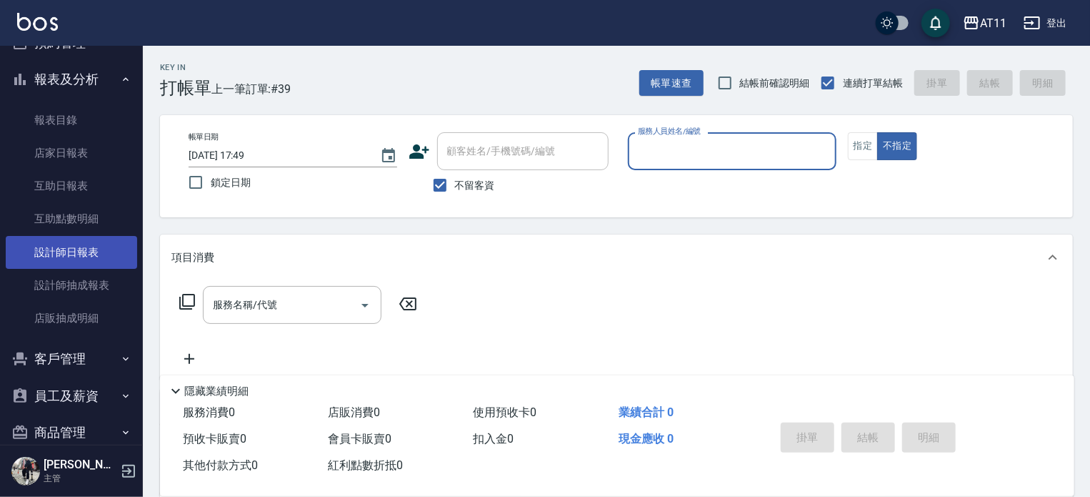
scroll to position [357, 0]
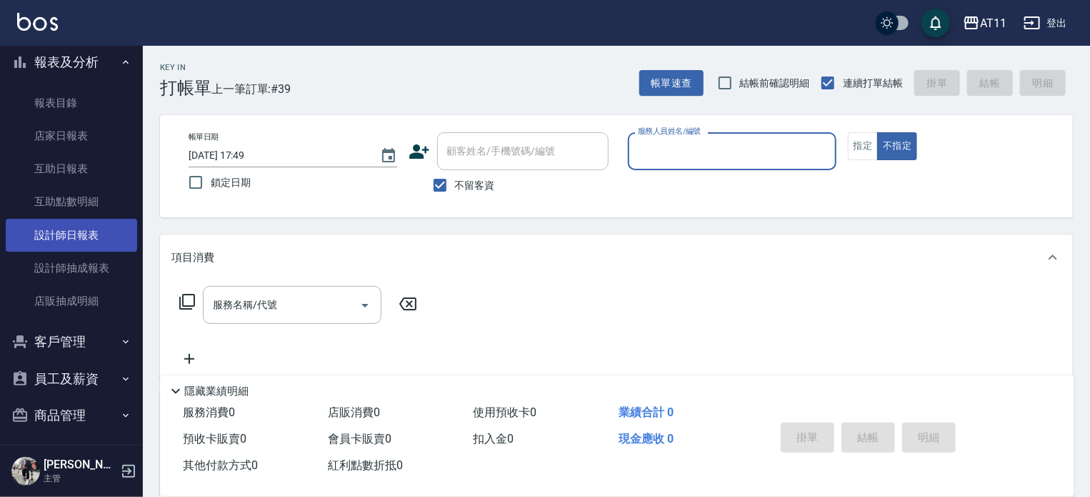
click at [51, 236] on link "設計師日報表" at bounding box center [71, 235] width 131 height 33
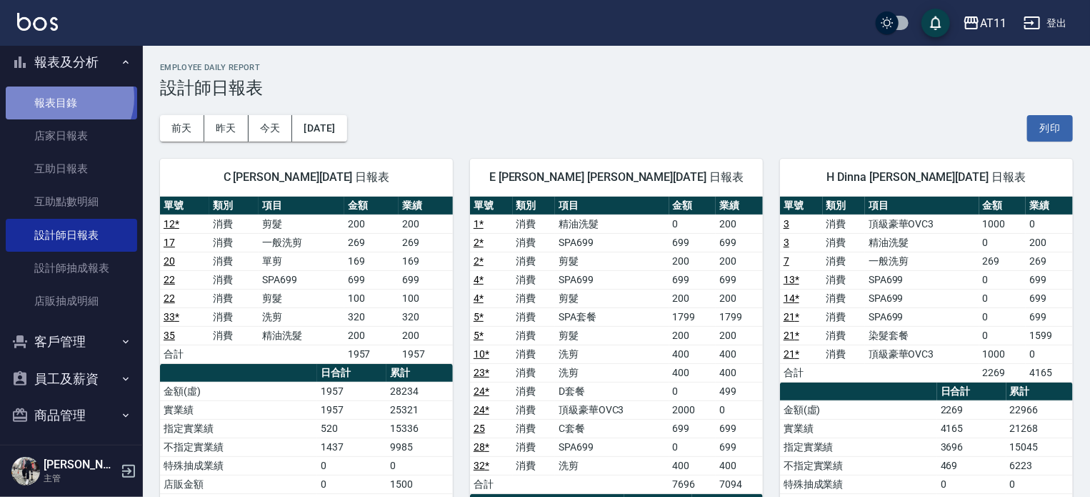
click at [67, 97] on link "報表目錄" at bounding box center [71, 102] width 131 height 33
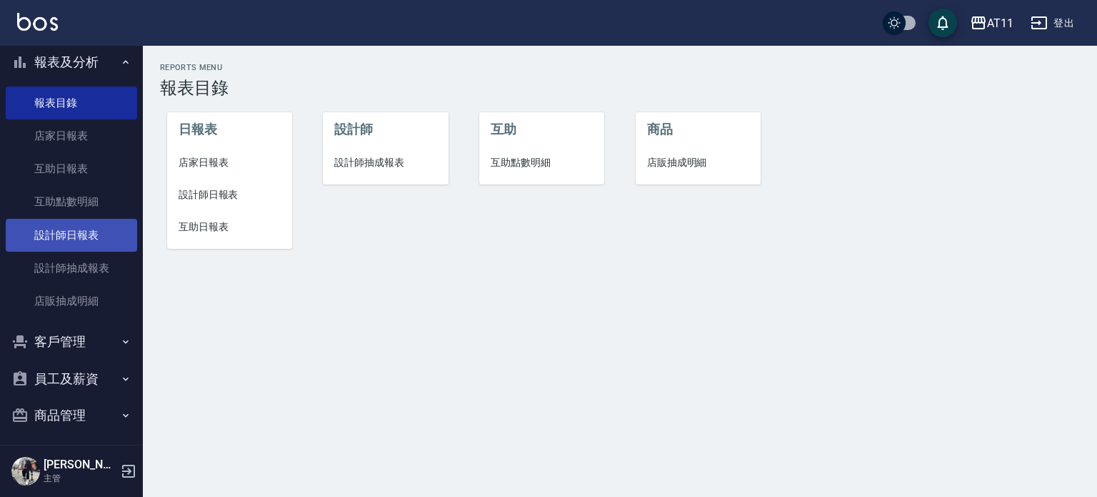
click at [51, 231] on link "設計師日報表" at bounding box center [71, 235] width 131 height 33
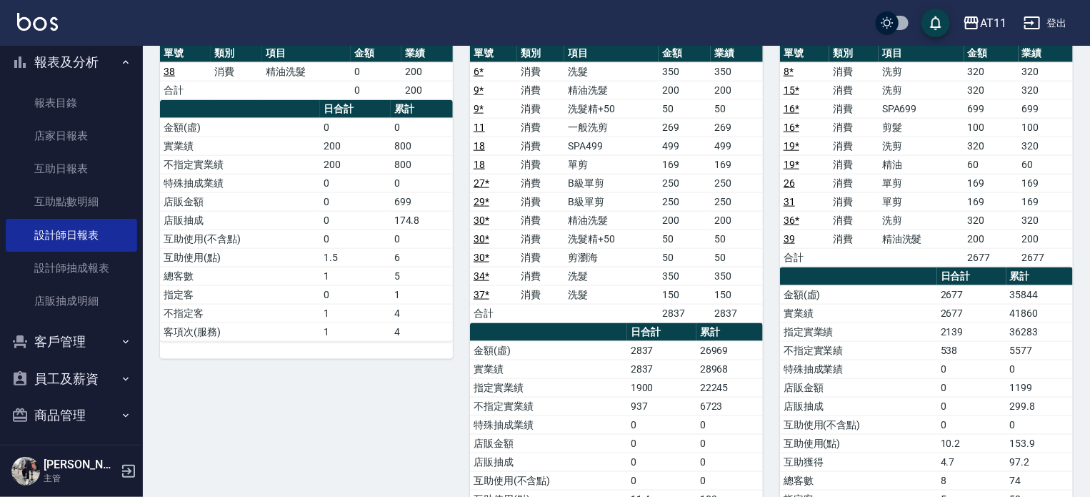
scroll to position [892, 0]
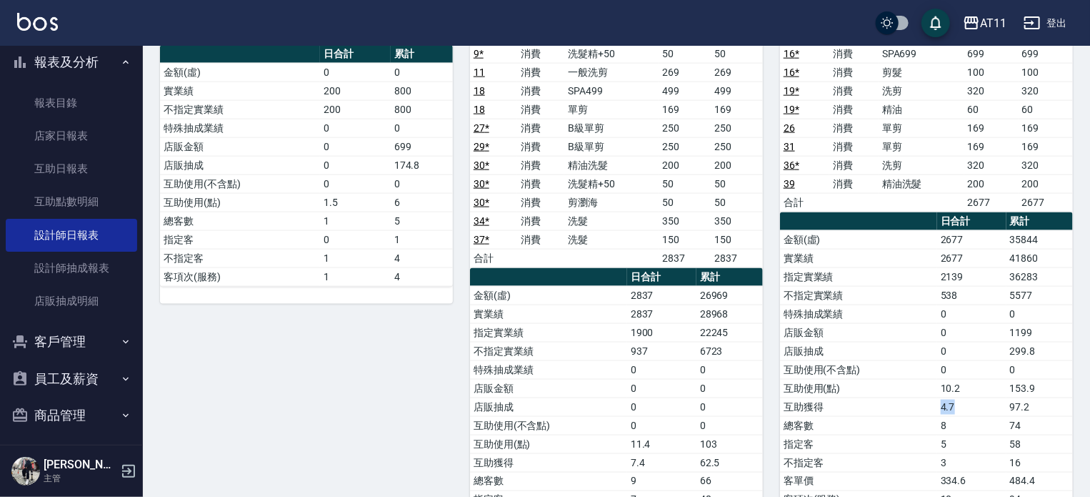
drag, startPoint x: 820, startPoint y: 390, endPoint x: 959, endPoint y: 397, distance: 138.8
click at [959, 397] on tr "互助獲得 4.7 97.2" at bounding box center [926, 406] width 293 height 19
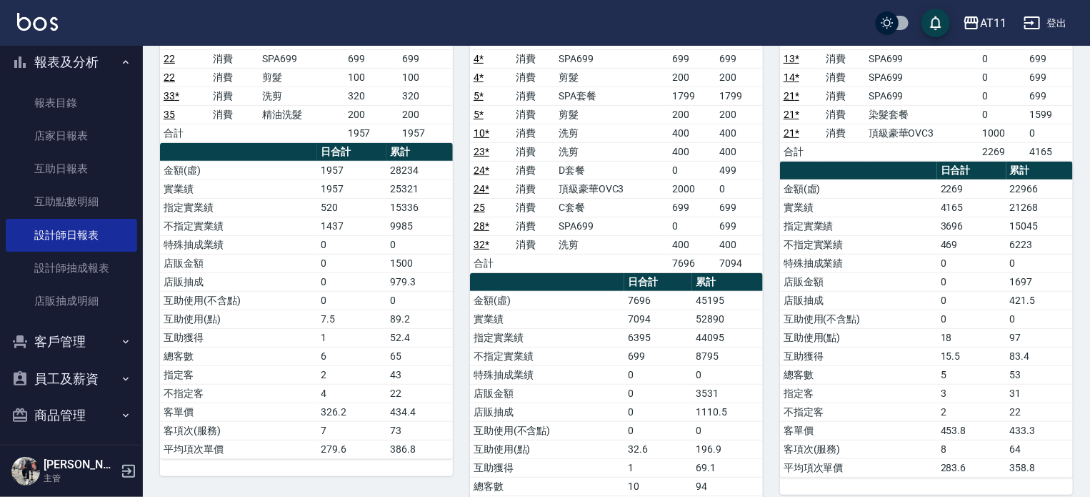
scroll to position [0, 0]
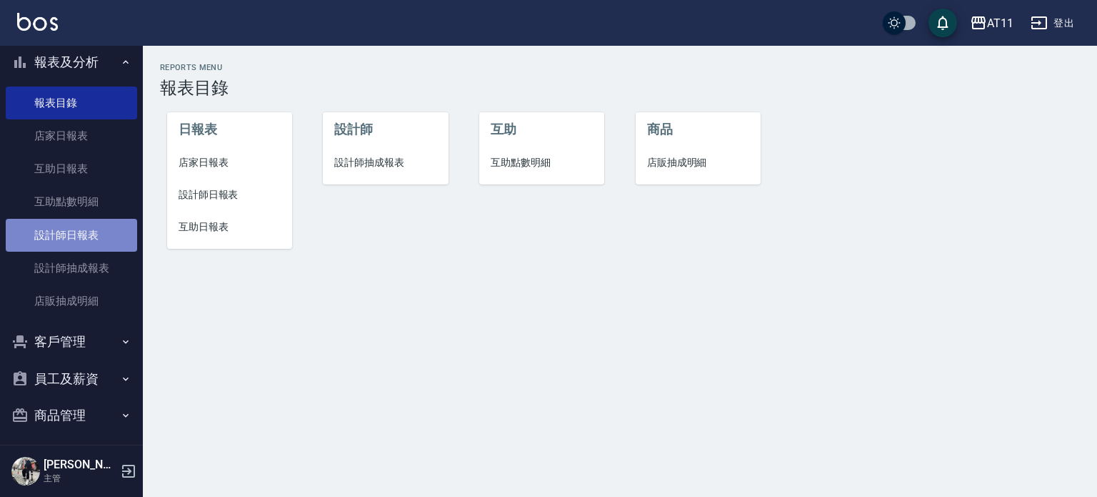
click at [88, 239] on link "設計師日報表" at bounding box center [71, 235] width 131 height 33
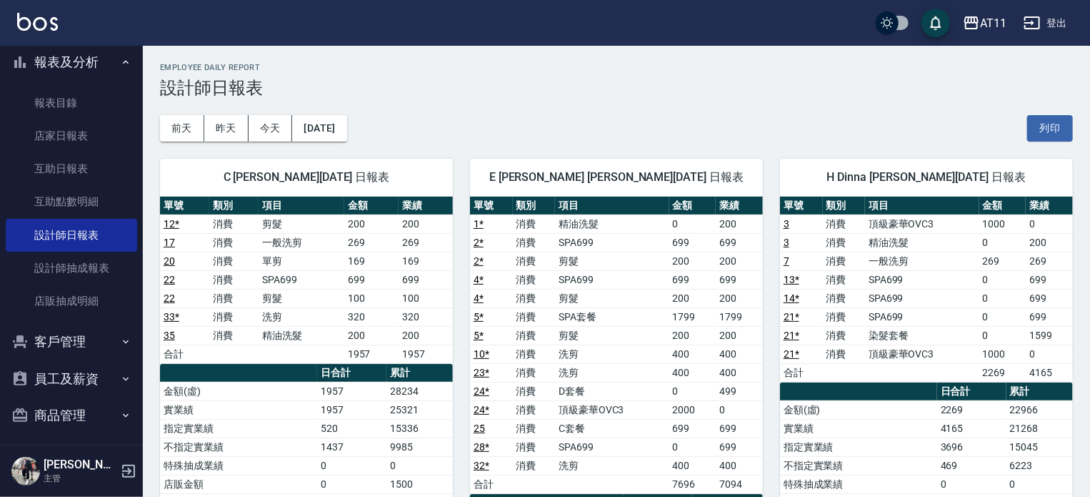
click at [86, 337] on button "客戶管理" at bounding box center [71, 341] width 131 height 37
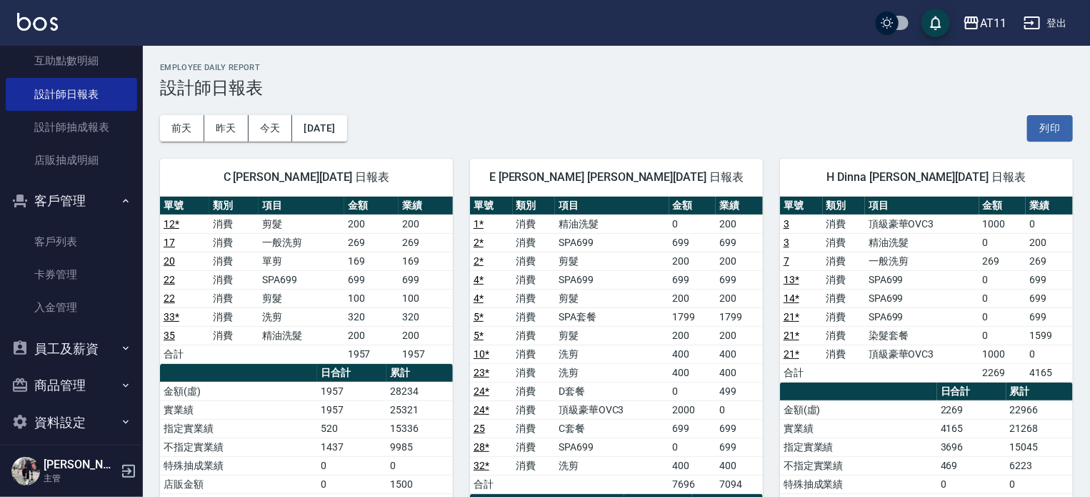
scroll to position [500, 0]
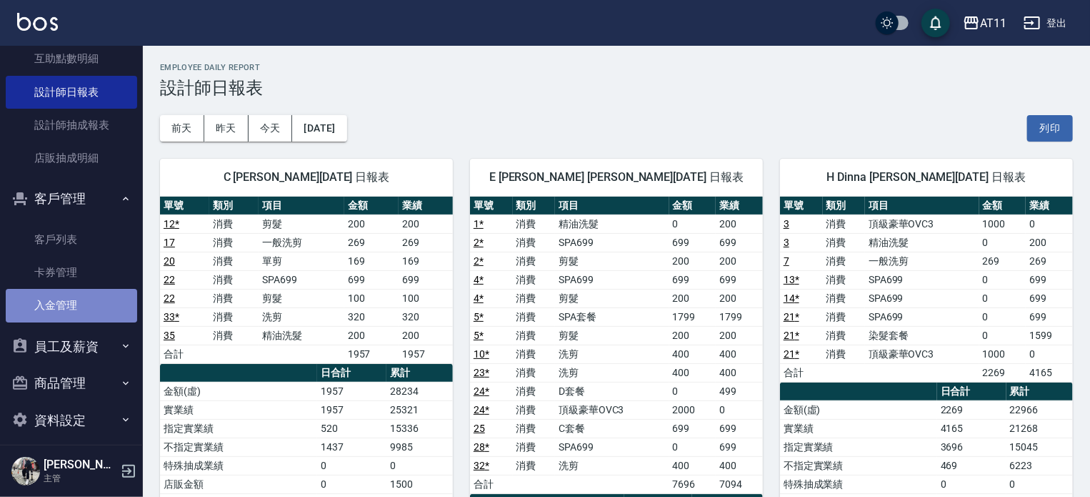
click at [103, 295] on link "入金管理" at bounding box center [71, 305] width 131 height 33
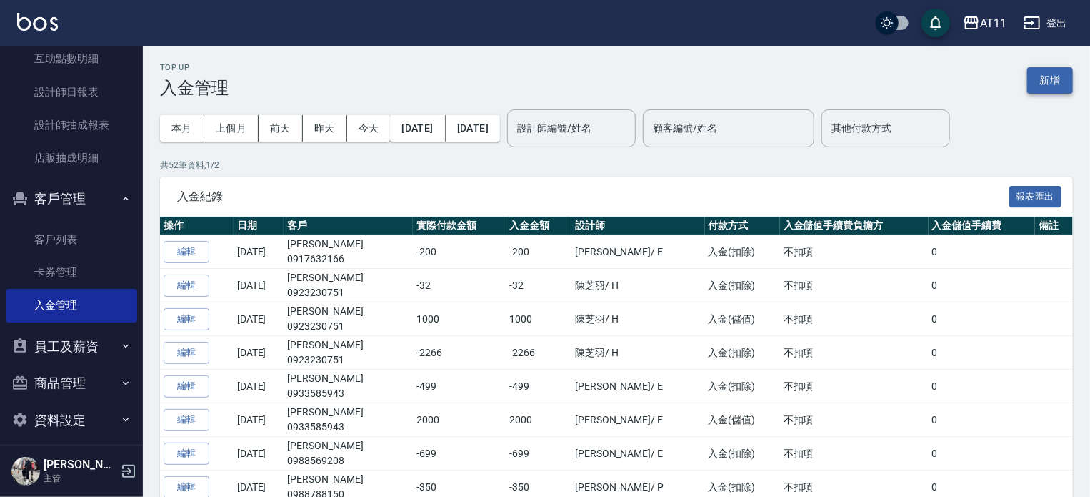
click at [1055, 77] on button "新增" at bounding box center [1050, 80] width 46 height 26
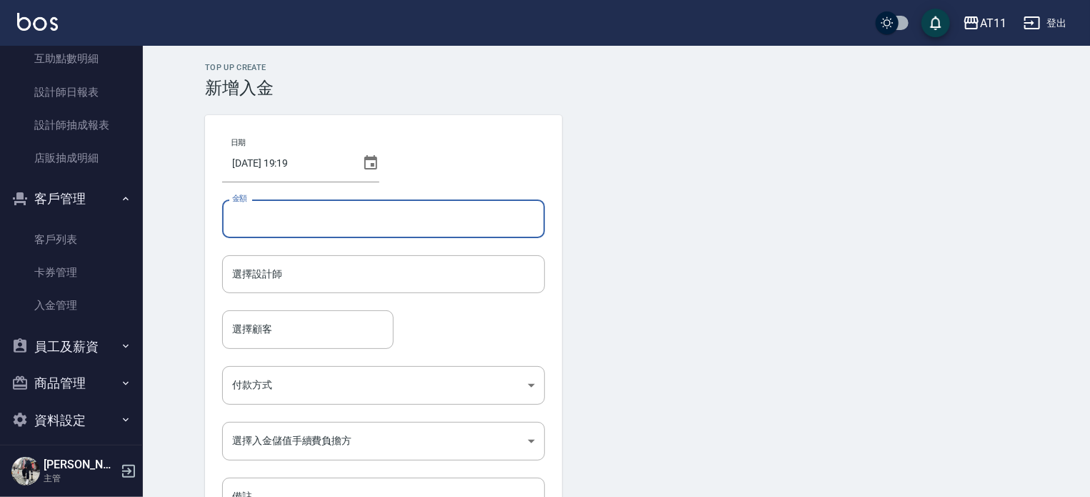
click at [415, 229] on input "金額" at bounding box center [383, 218] width 323 height 39
type input "-250"
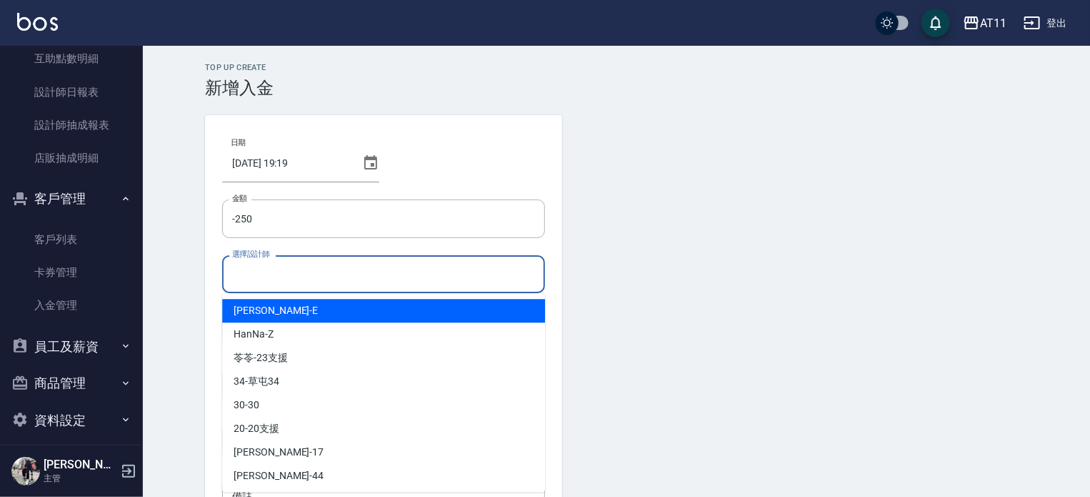
click at [279, 274] on input "選擇設計師" at bounding box center [384, 273] width 310 height 25
click at [287, 314] on div "EVA -E" at bounding box center [383, 311] width 323 height 24
type input "[PERSON_NAME]-E"
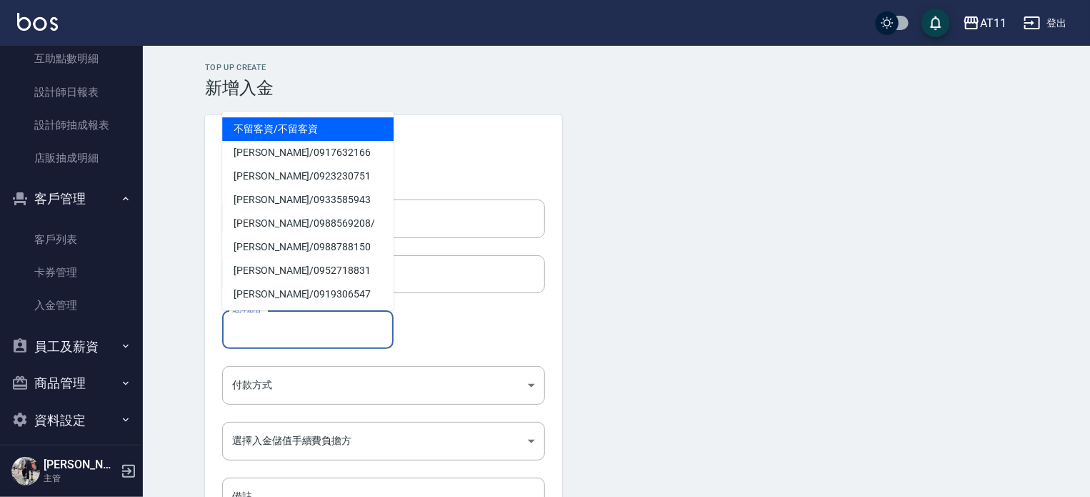
click at [271, 330] on input "選擇顧客" at bounding box center [308, 328] width 159 height 25
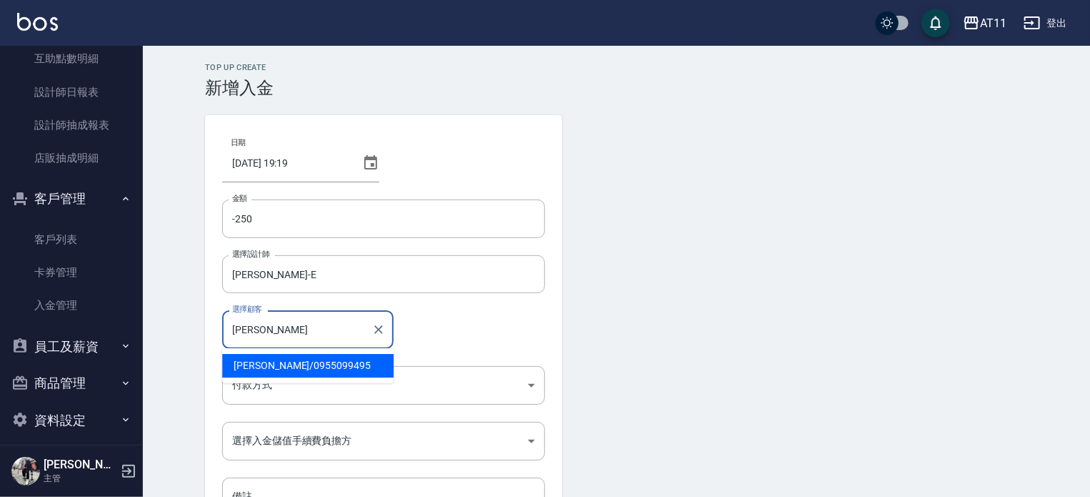
click at [298, 359] on span "呂安城 / 0955099495" at bounding box center [307, 366] width 171 height 24
type input "呂安城/0955099495"
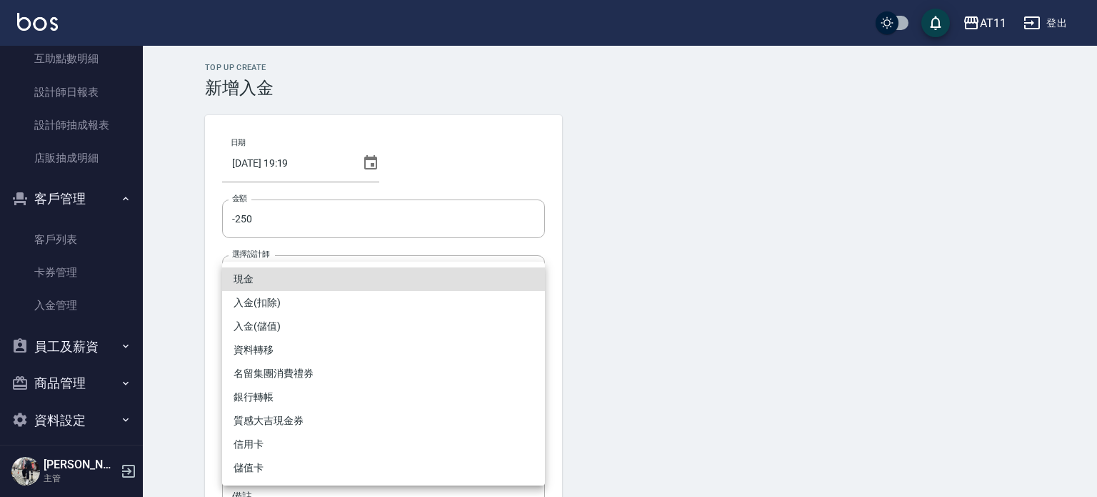
click at [389, 380] on body "AT11 登出 櫃檯作業 打帳單 帳單列表 現金收支登錄 材料自購登錄 每日結帳 排班表 現場電腦打卡 掃碼打卡 預約管理 預約管理 單日預約紀錄 單週預約紀…" at bounding box center [548, 296] width 1097 height 593
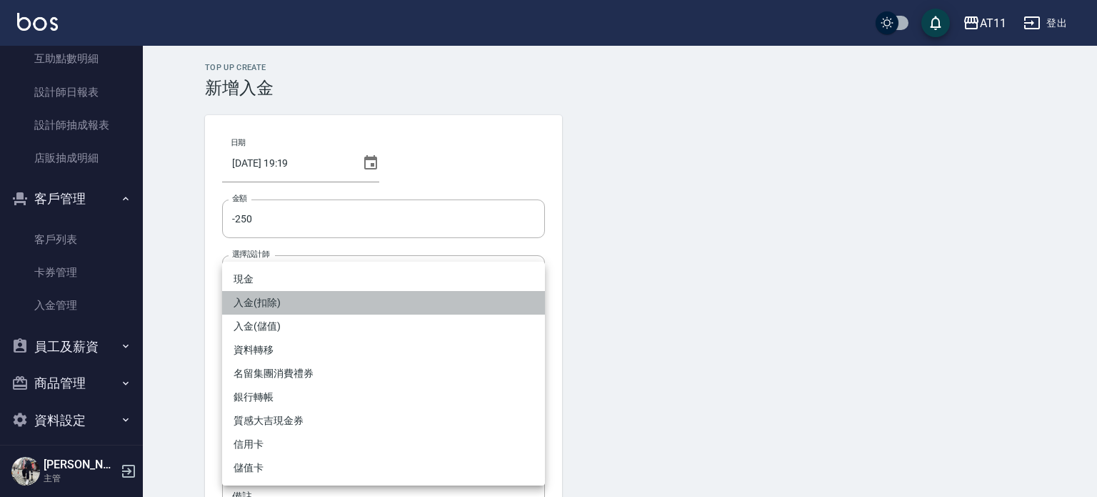
click at [300, 307] on li "入金(扣除)" at bounding box center [383, 303] width 323 height 24
type input "入金(扣除)"
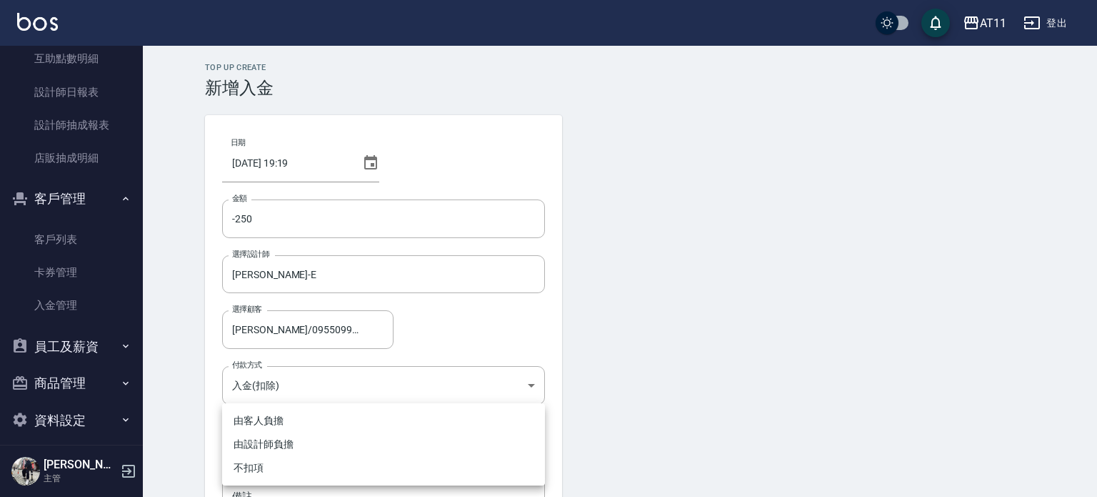
click at [291, 437] on body "AT11 登出 櫃檯作業 打帳單 帳單列表 現金收支登錄 材料自購登錄 每日結帳 排班表 現場電腦打卡 掃碼打卡 預約管理 預約管理 單日預約紀錄 單週預約紀…" at bounding box center [548, 296] width 1097 height 593
click at [272, 382] on div at bounding box center [548, 248] width 1097 height 497
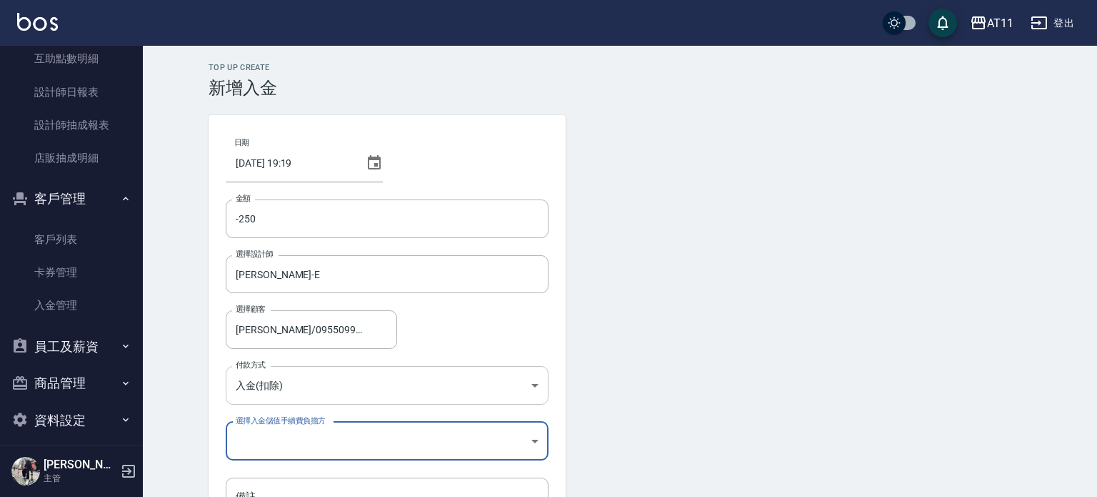
click at [275, 380] on body "AT11 登出 櫃檯作業 打帳單 帳單列表 現金收支登錄 材料自購登錄 每日結帳 排班表 現場電腦打卡 掃碼打卡 預約管理 預約管理 單日預約紀錄 單週預約紀…" at bounding box center [548, 296] width 1097 height 593
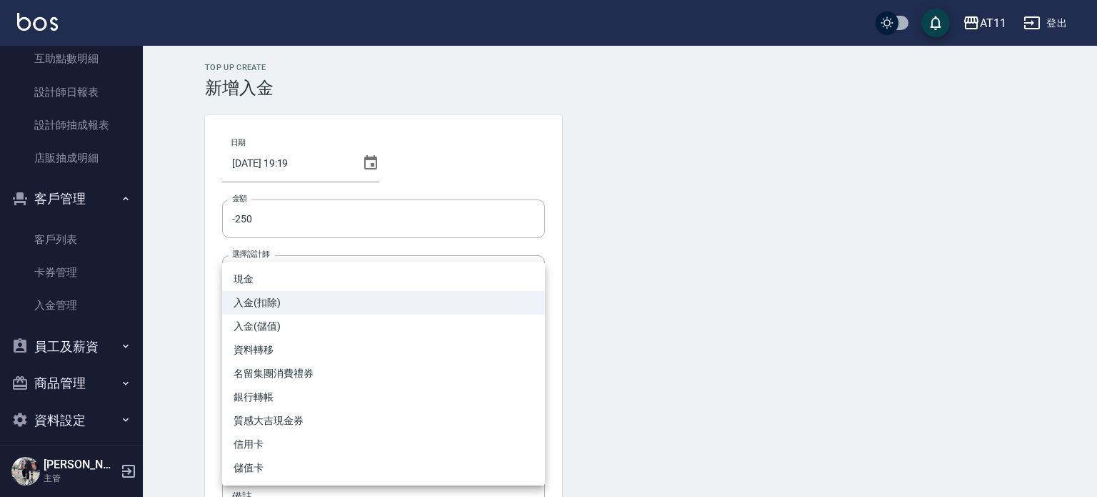
click at [343, 302] on li "入金(扣除)" at bounding box center [383, 303] width 323 height 24
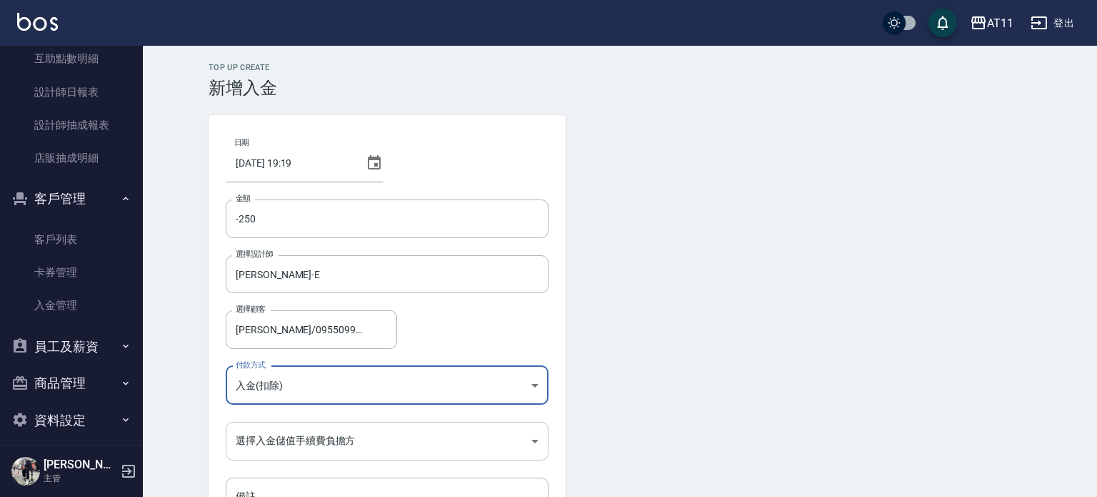
click at [306, 437] on body "AT11 登出 櫃檯作業 打帳單 帳單列表 現金收支登錄 材料自購登錄 每日結帳 排班表 現場電腦打卡 掃碼打卡 預約管理 預約管理 單日預約紀錄 單週預約紀…" at bounding box center [548, 296] width 1097 height 593
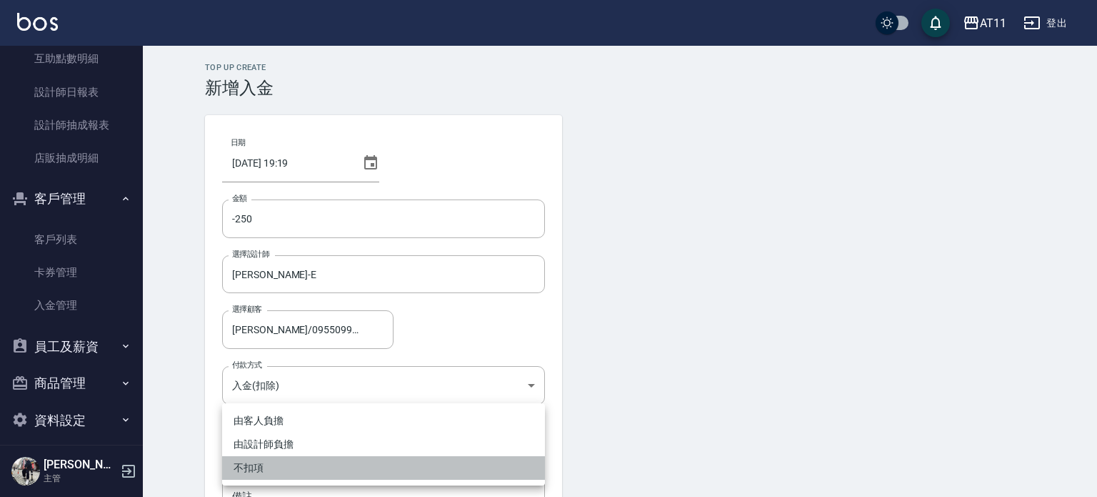
click at [269, 467] on li "不扣項" at bounding box center [383, 468] width 323 height 24
type input "WITHOUTHANDLINGFEE"
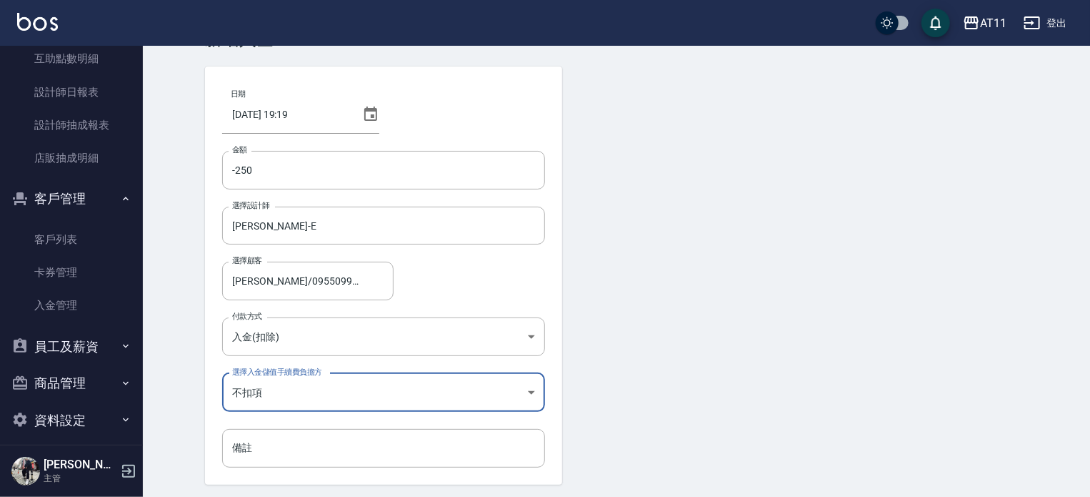
scroll to position [96, 0]
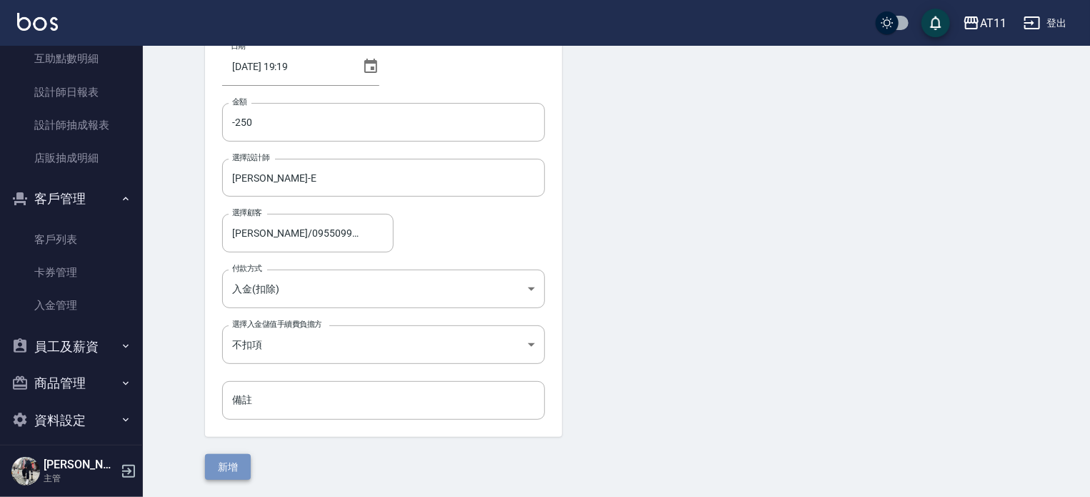
click at [227, 460] on button "新增" at bounding box center [228, 467] width 46 height 26
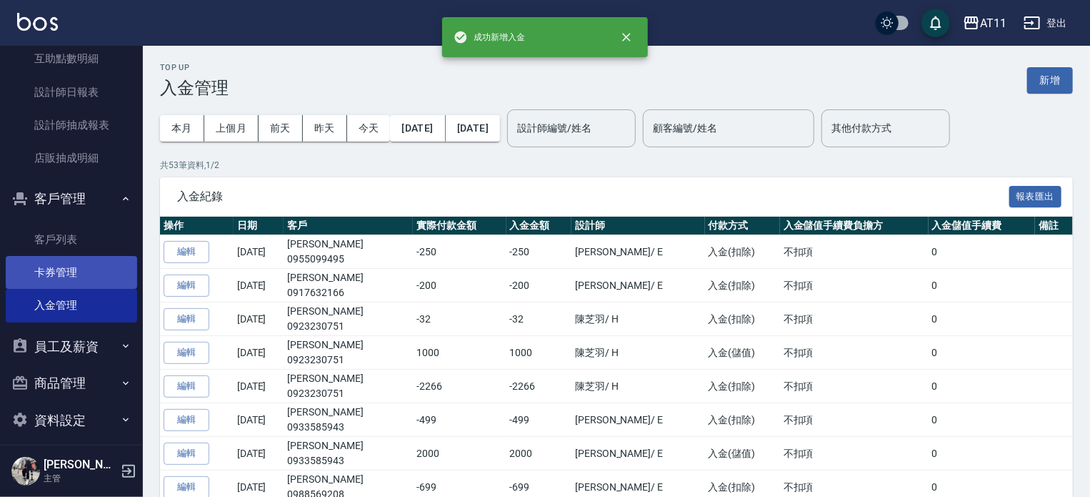
click at [63, 265] on link "卡券管理" at bounding box center [71, 272] width 131 height 33
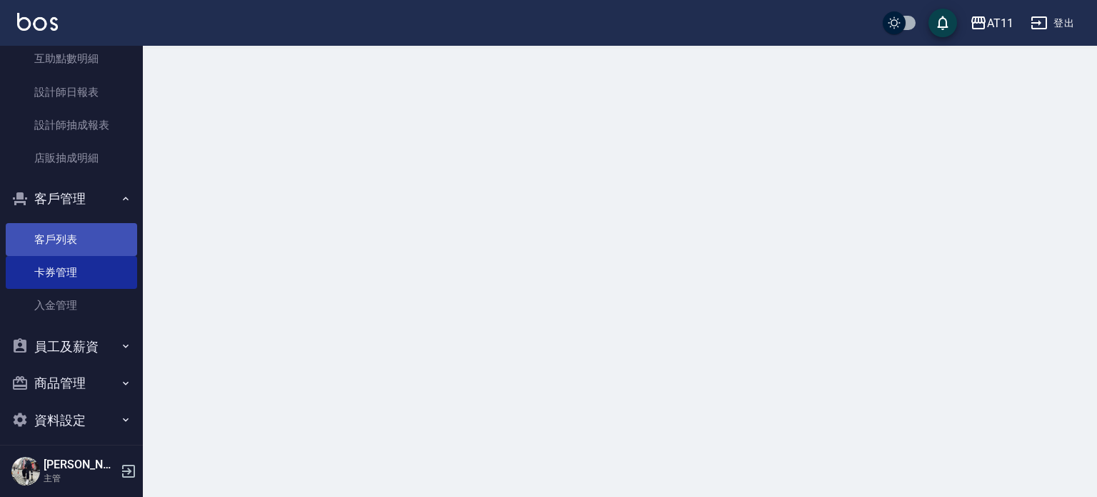
click at [59, 242] on link "客戶列表" at bounding box center [71, 239] width 131 height 33
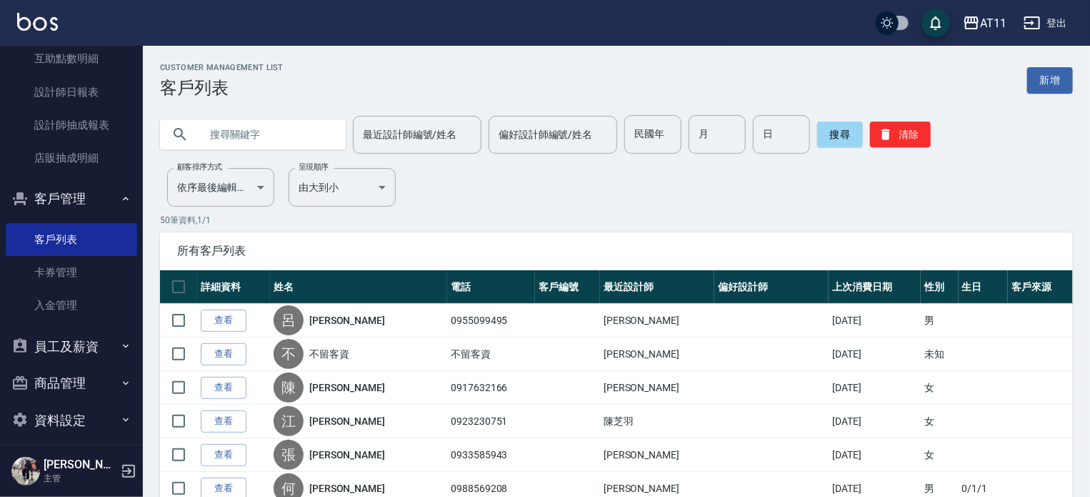
click at [243, 139] on input "text" at bounding box center [267, 134] width 134 height 39
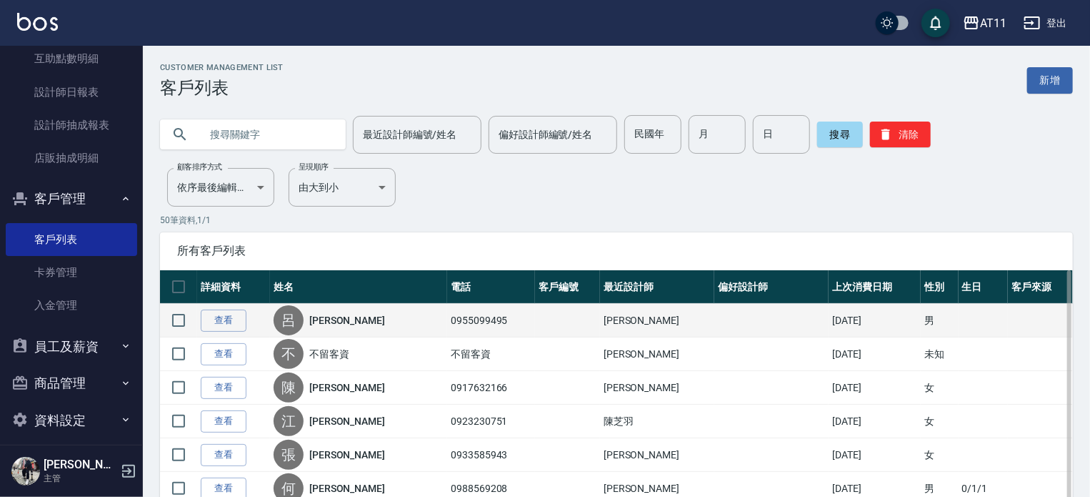
click at [346, 319] on link "[PERSON_NAME]" at bounding box center [347, 320] width 76 height 14
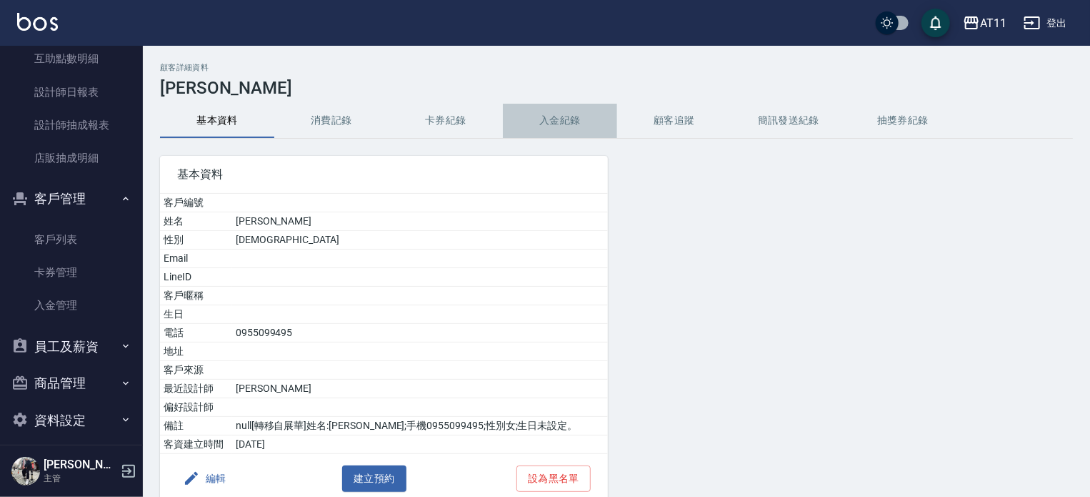
click at [571, 121] on button "入金紀錄" at bounding box center [560, 121] width 114 height 34
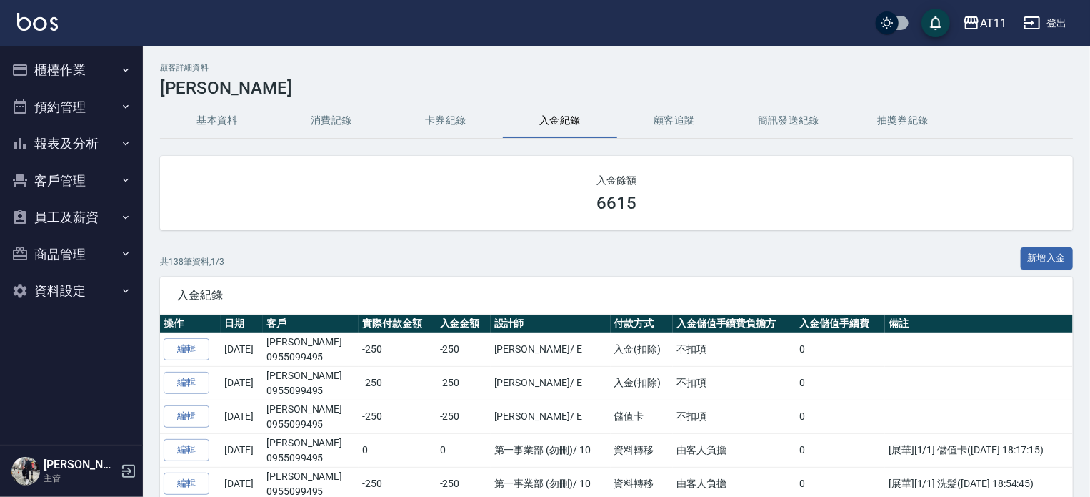
click at [42, 76] on button "櫃檯作業" at bounding box center [71, 69] width 131 height 37
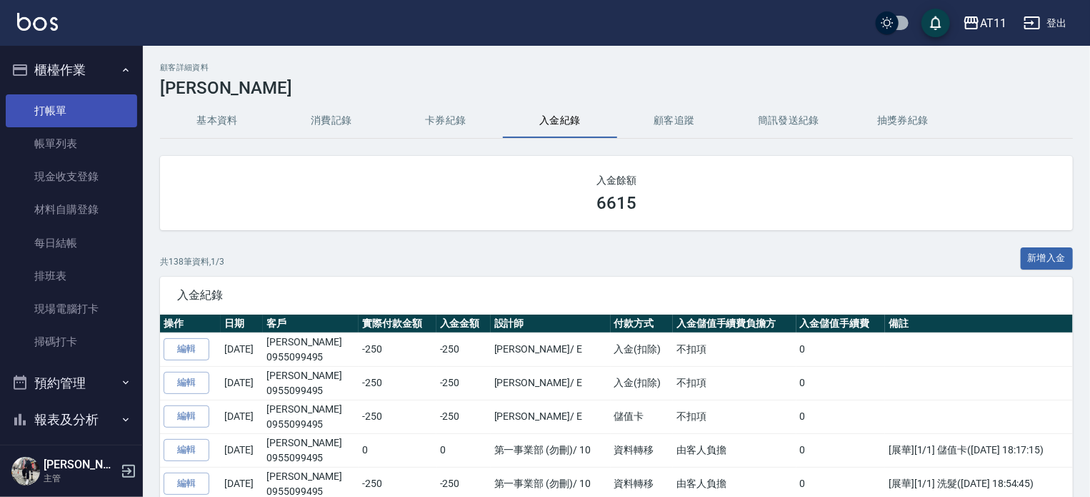
click at [64, 110] on link "打帳單" at bounding box center [71, 110] width 131 height 33
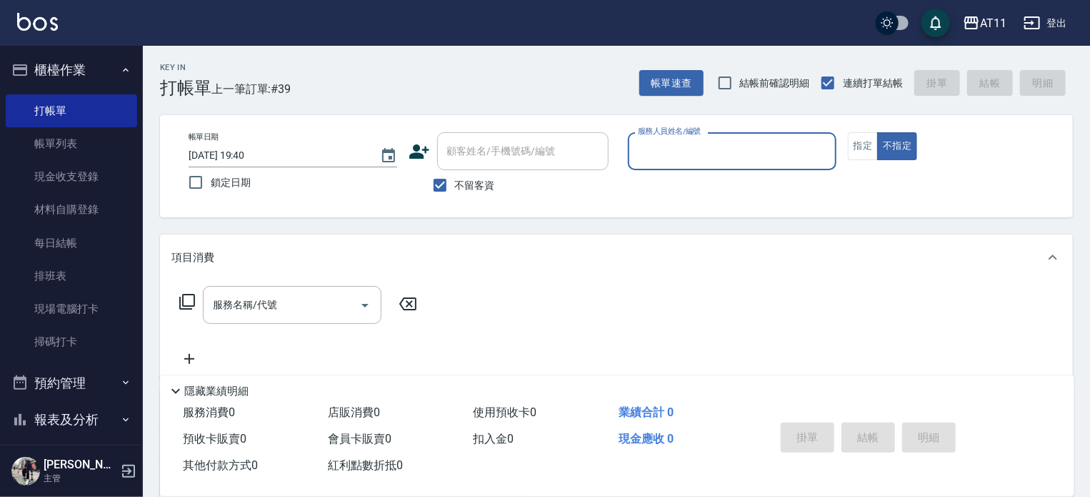
type input "ㄣ"
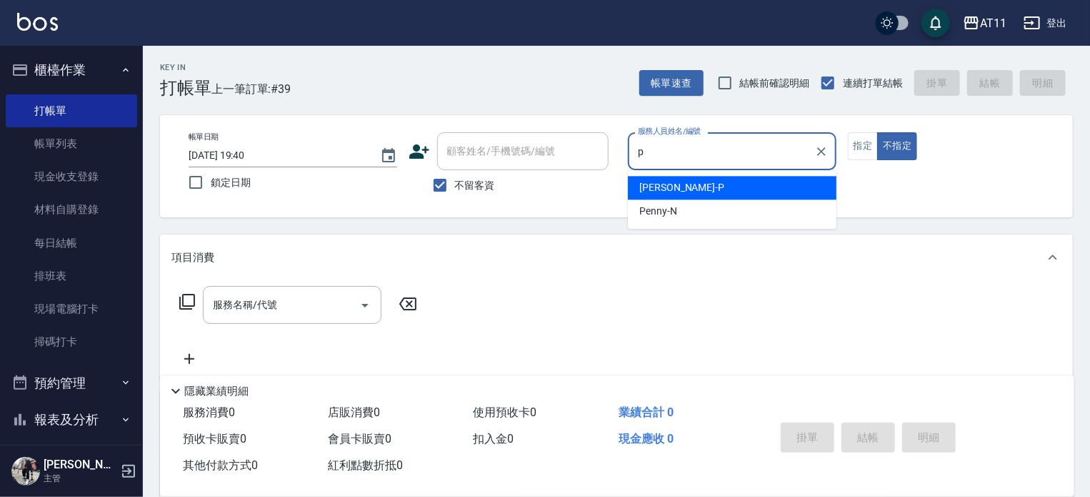
type input "[PERSON_NAME]-P"
type button "false"
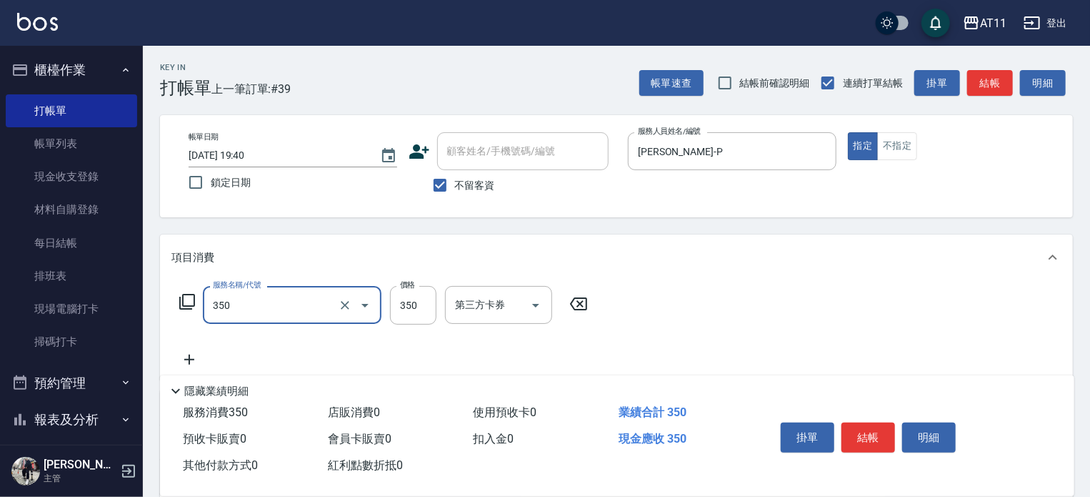
type input "洗髮(350)"
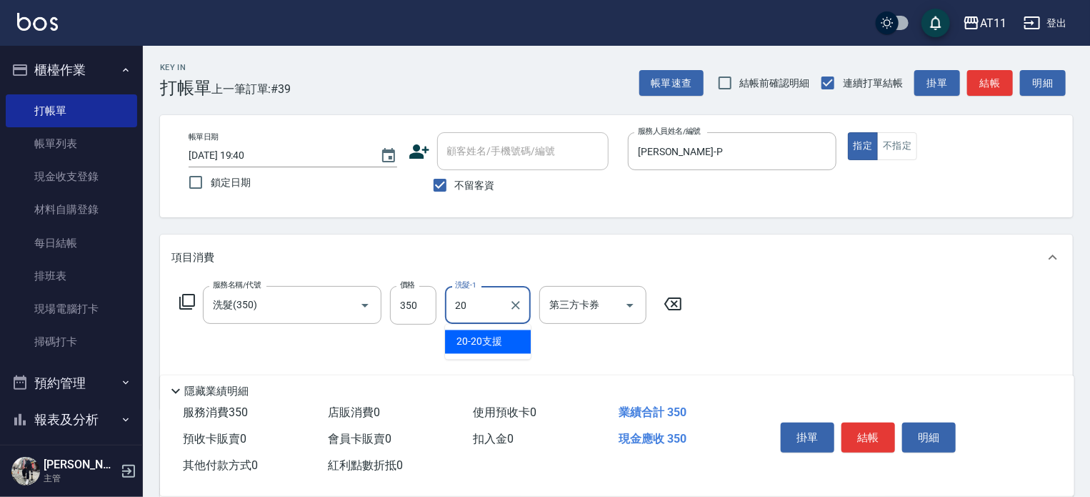
type input "20-20支援"
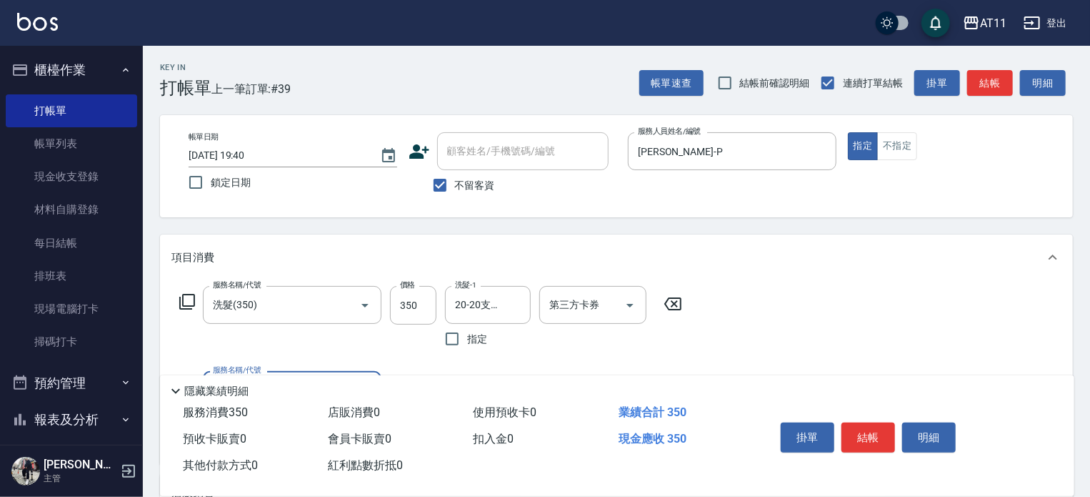
click at [874, 431] on button "結帳" at bounding box center [869, 437] width 54 height 30
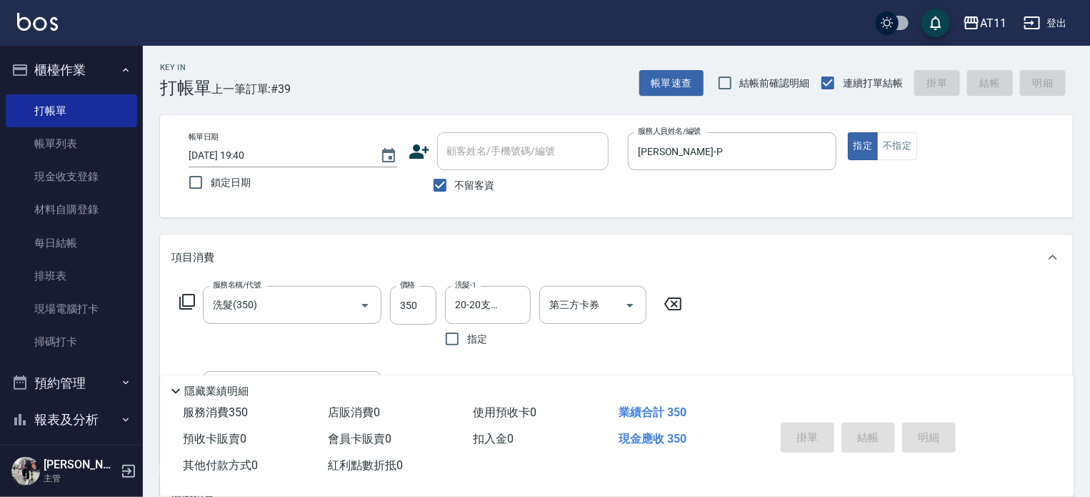
type input "[DATE] 19:41"
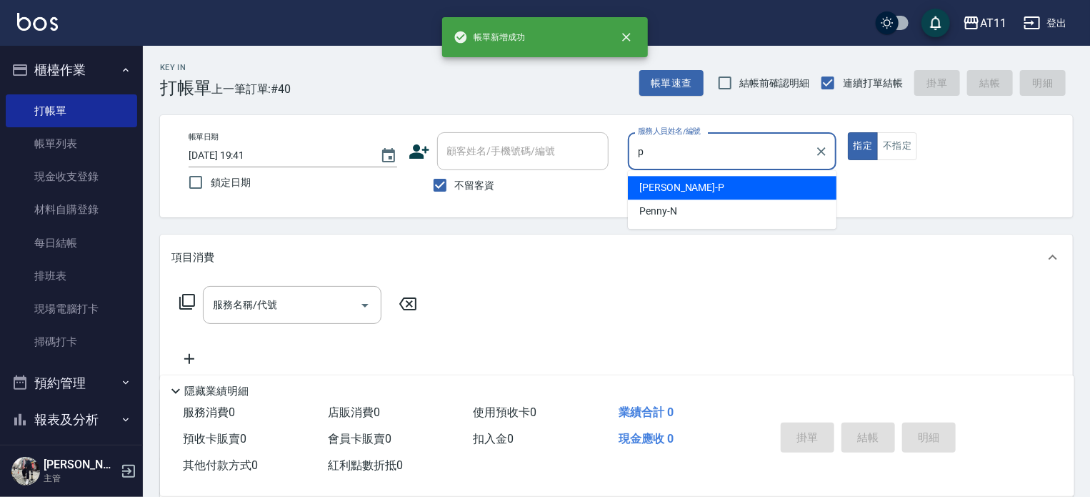
type input "[PERSON_NAME]-P"
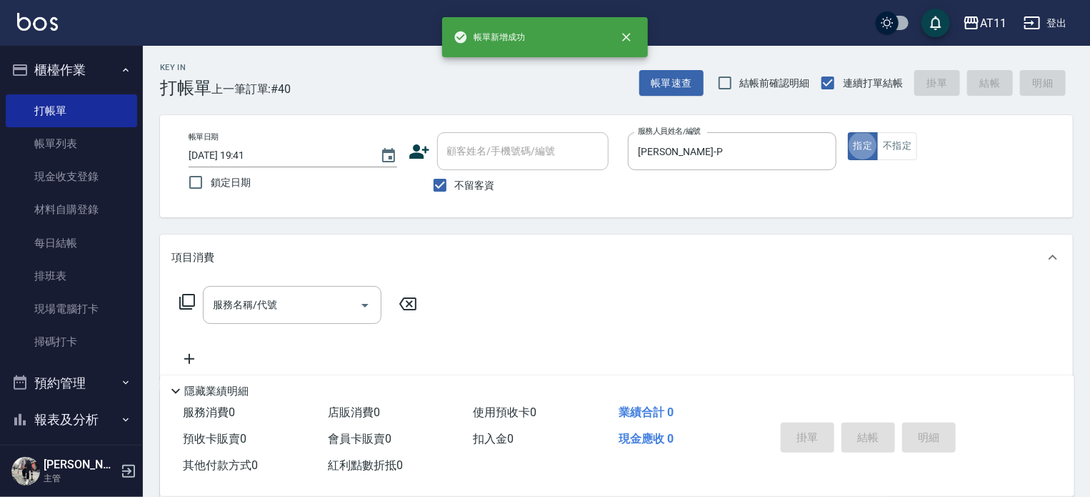
type button "true"
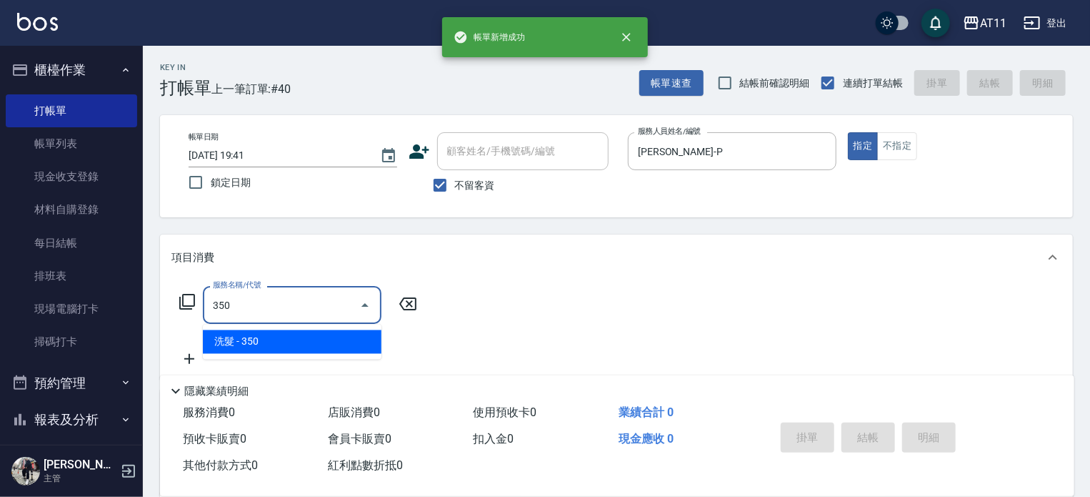
type input "洗髮(350)"
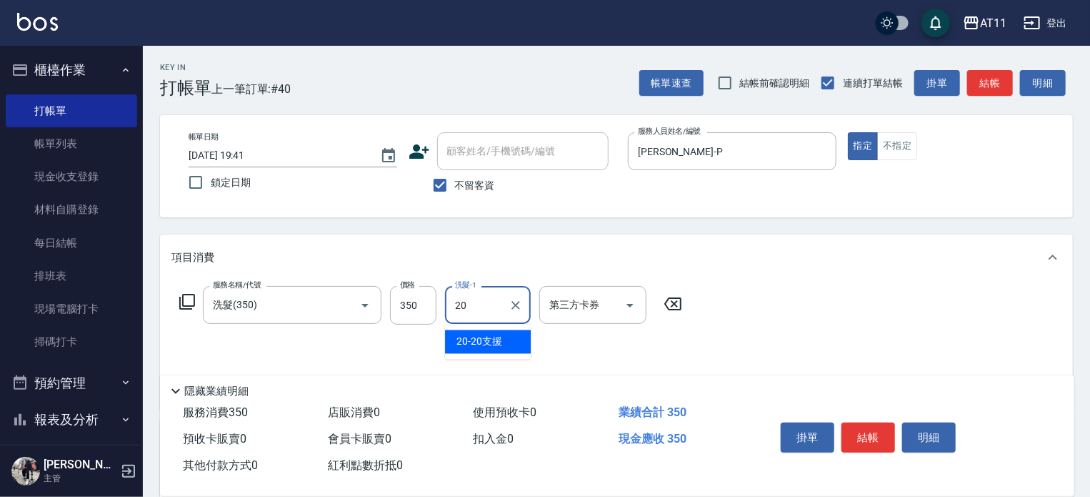
type input "20-20支援"
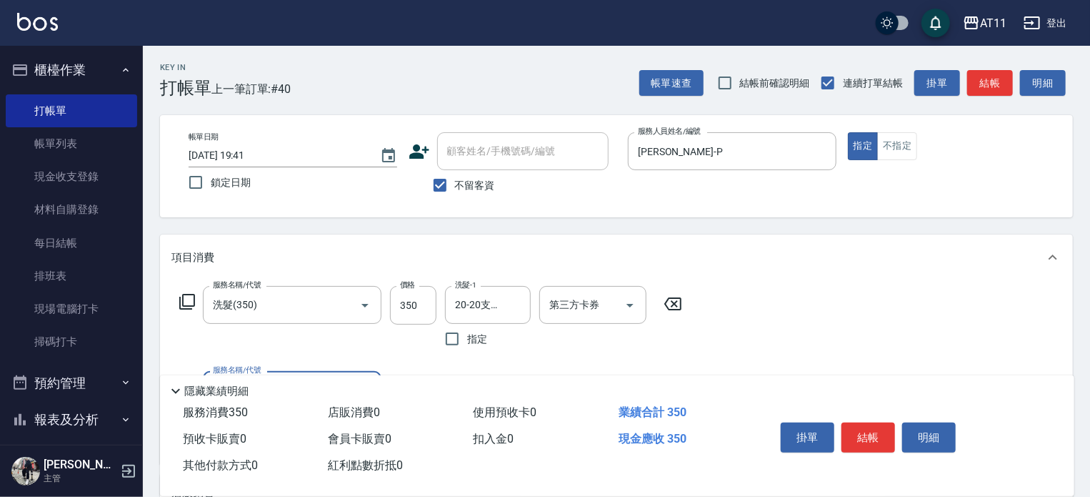
click at [874, 431] on button "結帳" at bounding box center [869, 437] width 54 height 30
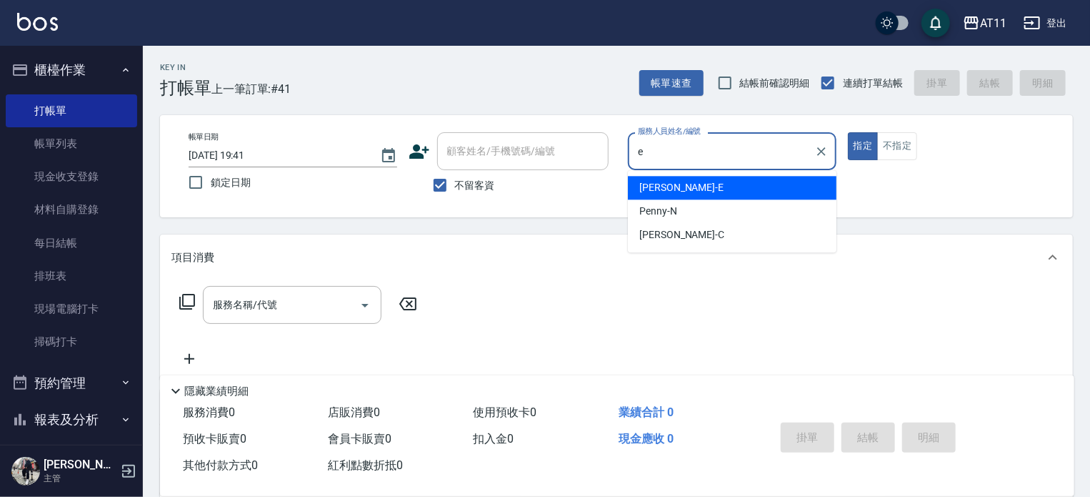
type input "[PERSON_NAME]-E"
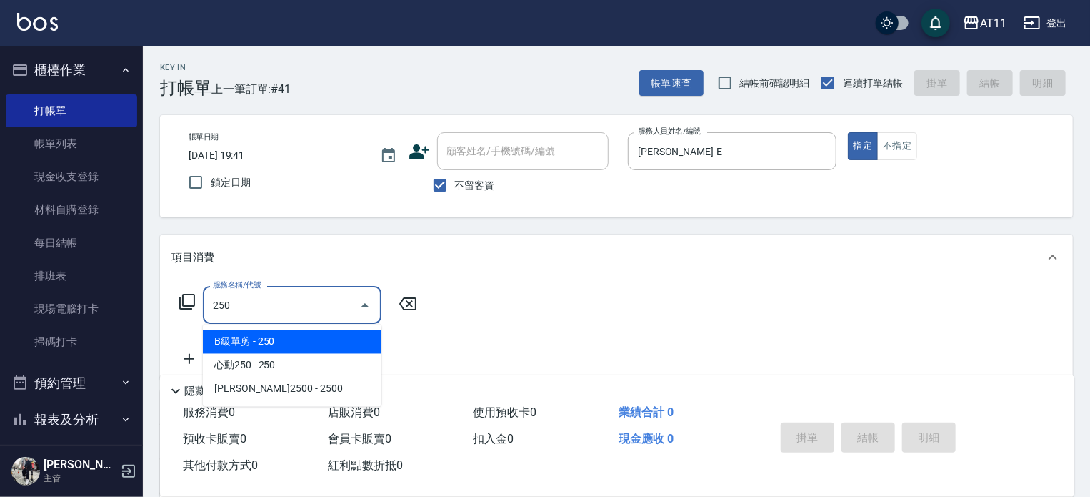
type input "B級單剪(250)"
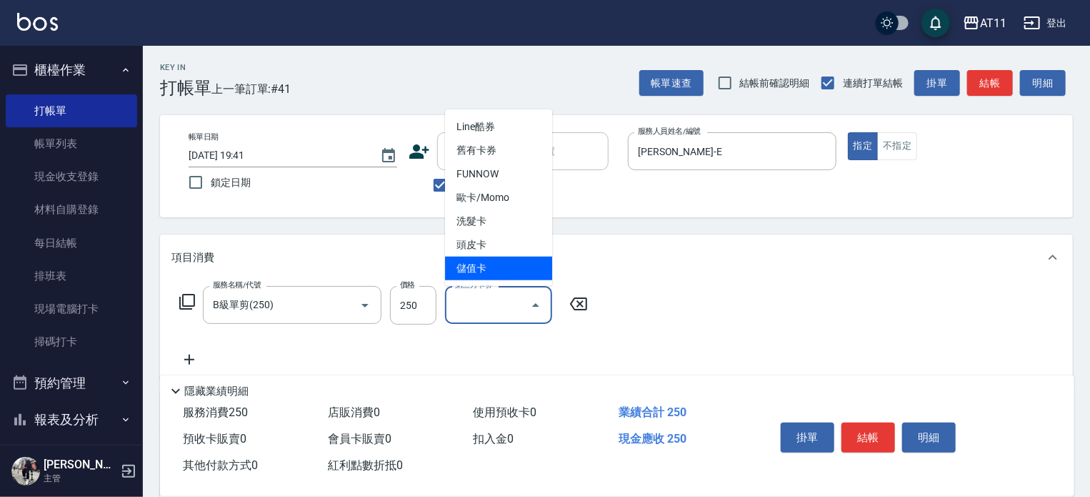
type input "儲值卡"
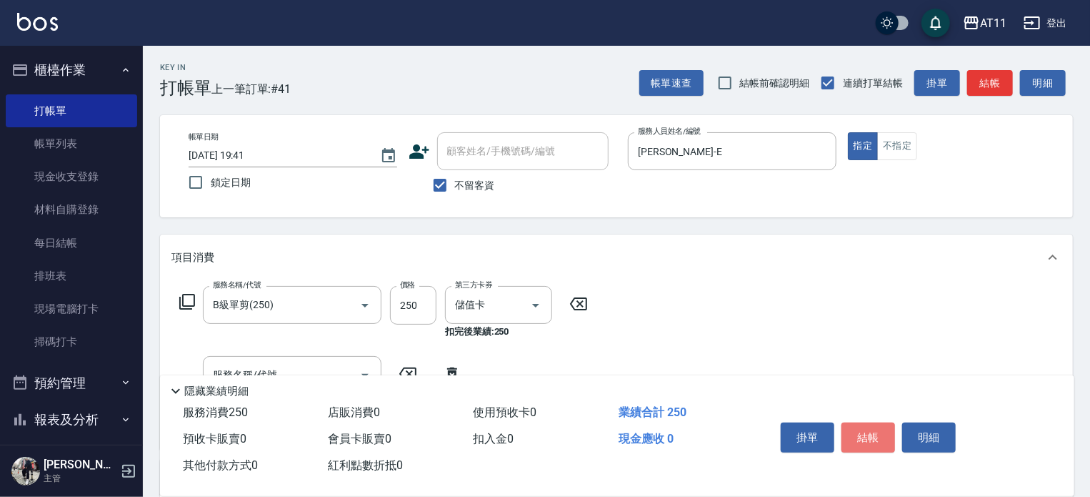
click at [874, 431] on button "結帳" at bounding box center [869, 437] width 54 height 30
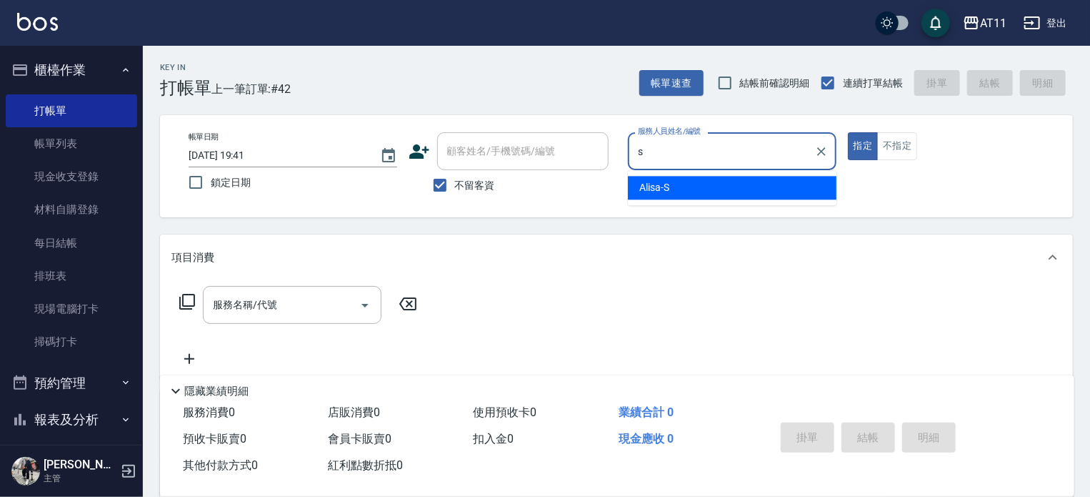
type input "Alisa-S"
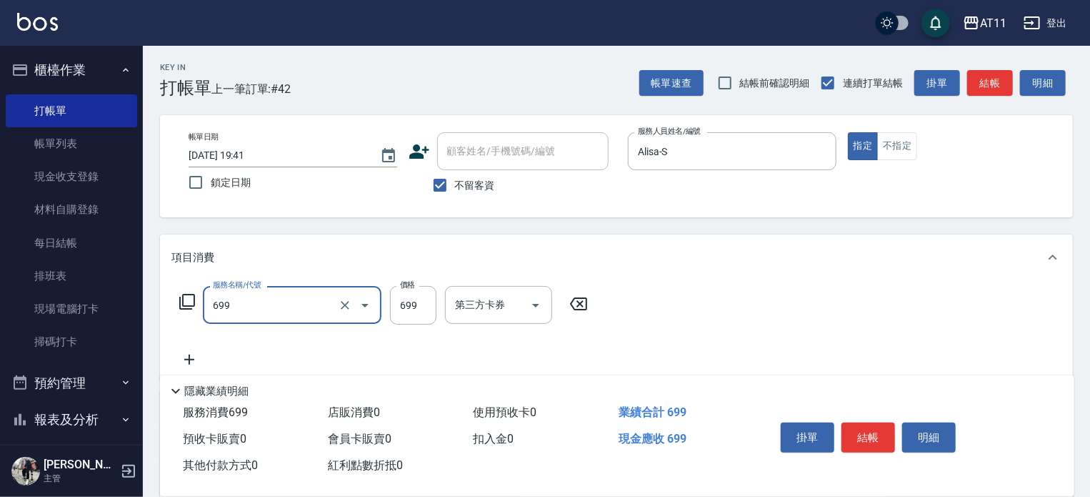
type input "SPA699(699)"
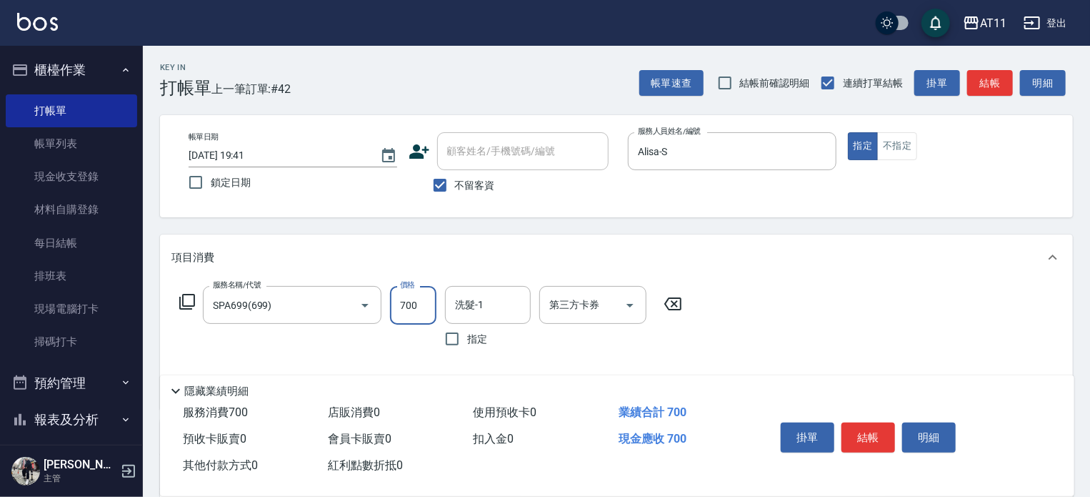
type input "700"
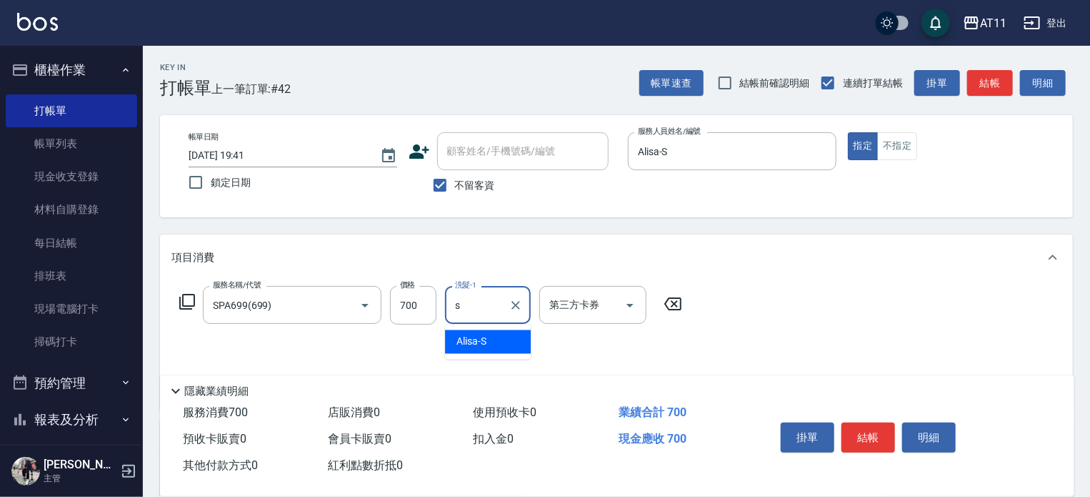
type input "Alisa-S"
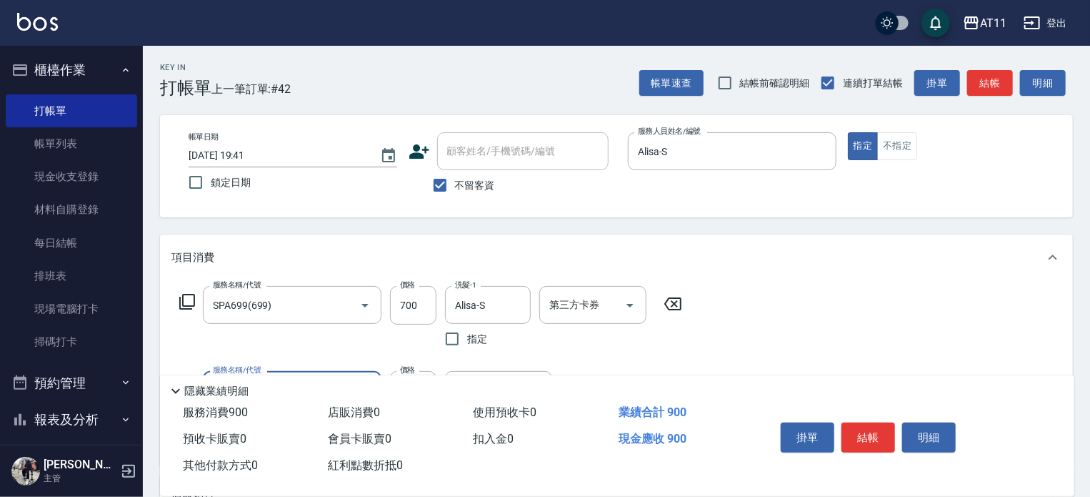
type input "剪髮(200)"
type input "200"
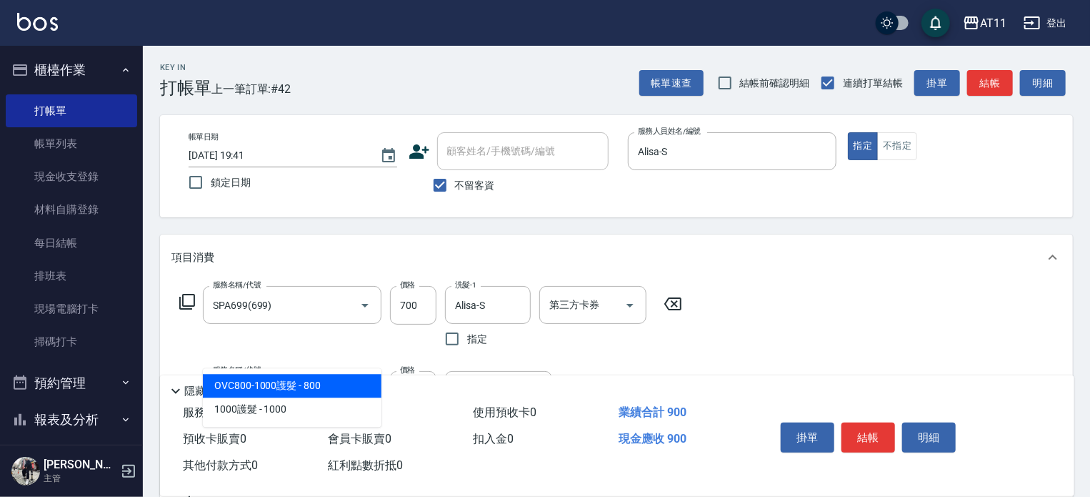
type input "1"
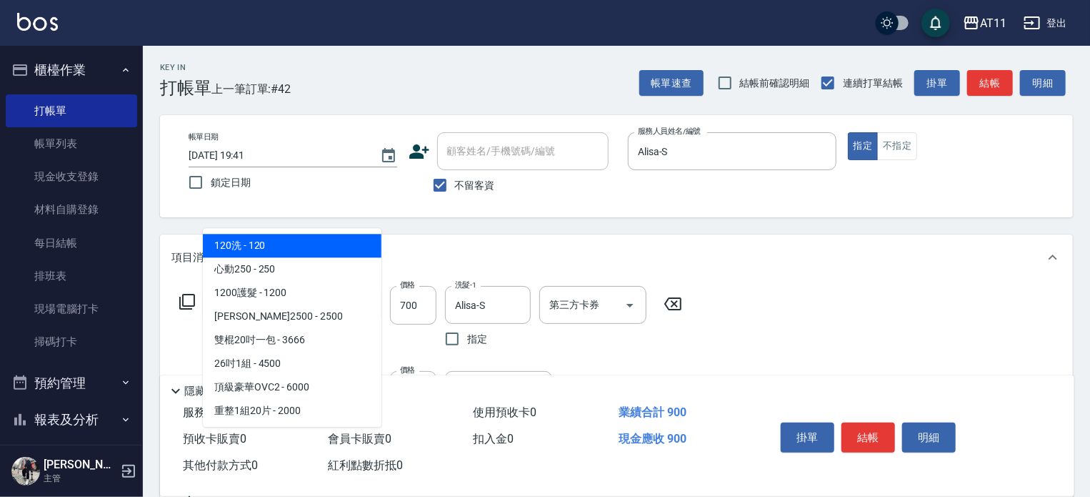
type input "200"
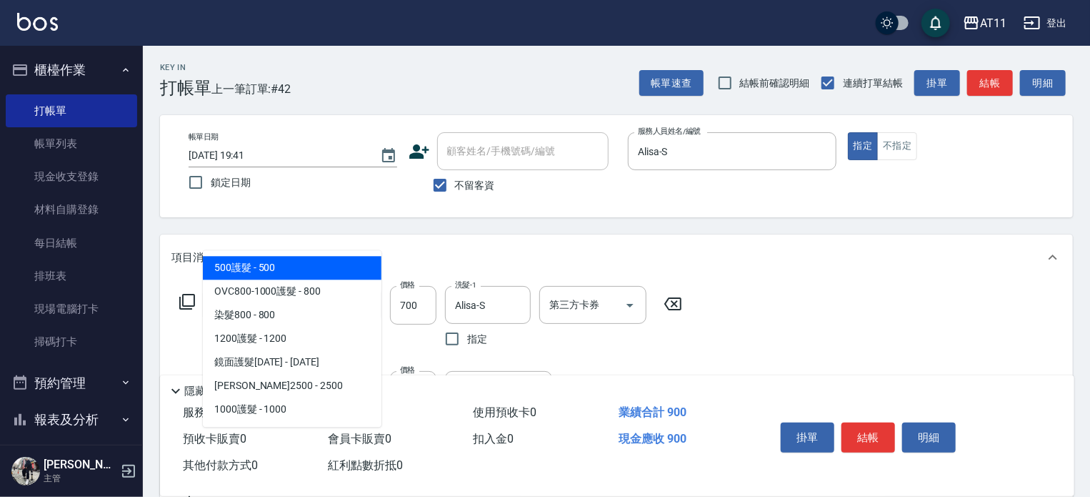
type input "500護髮(0500)"
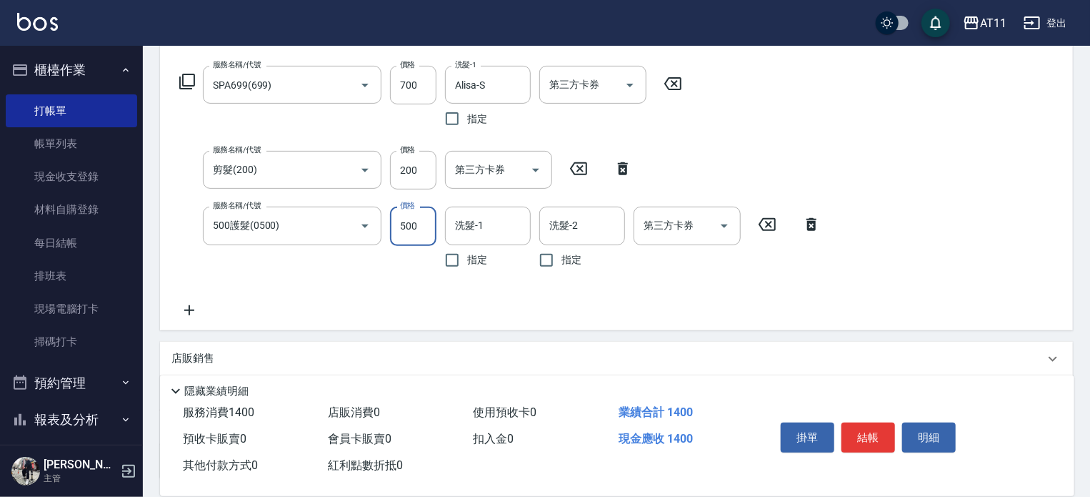
scroll to position [143, 0]
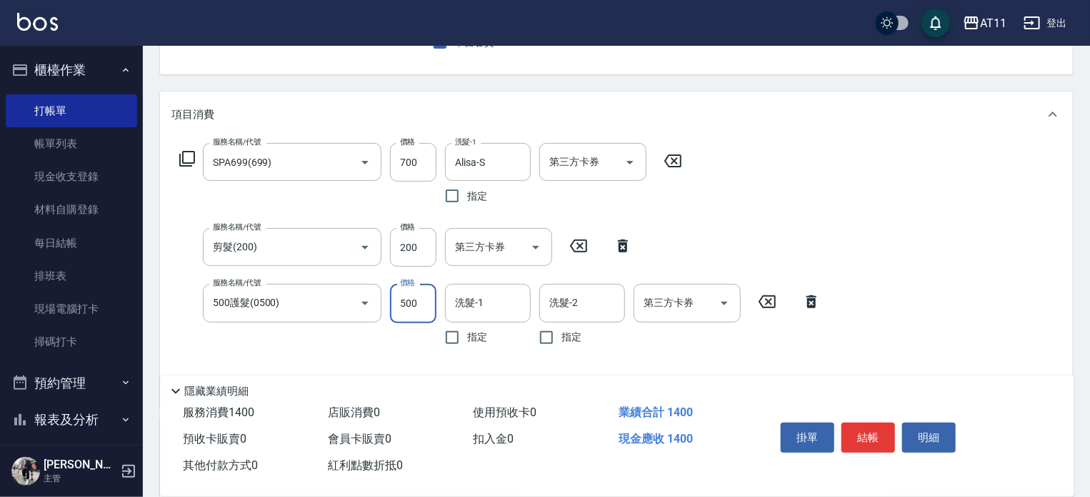
click at [812, 299] on icon at bounding box center [812, 301] width 10 height 13
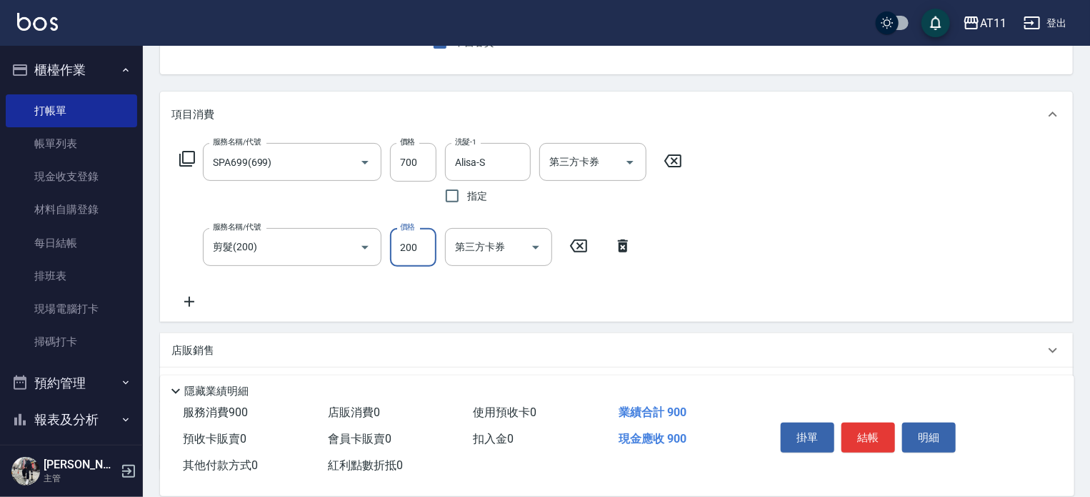
click at [411, 246] on input "200" at bounding box center [413, 247] width 46 height 39
type input "100"
click at [869, 433] on button "結帳" at bounding box center [869, 437] width 54 height 30
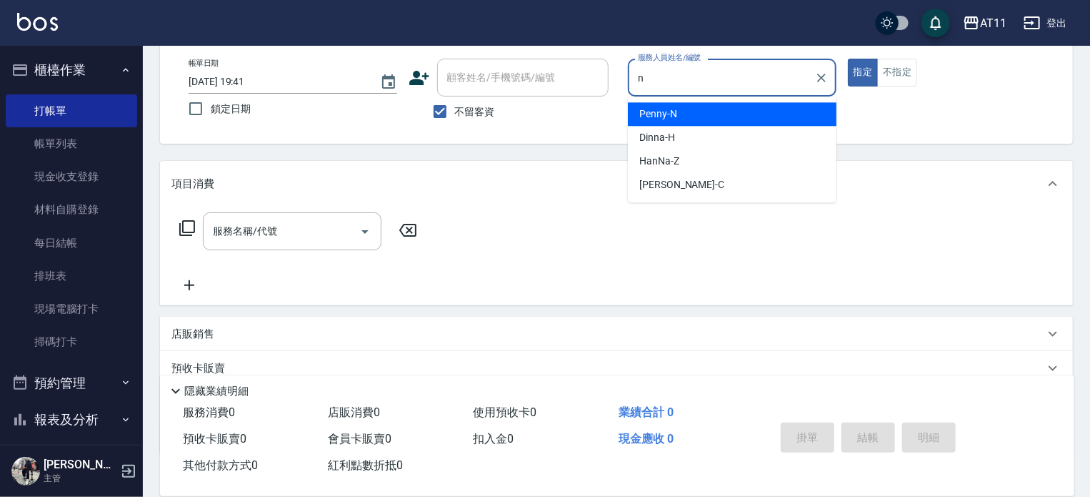
scroll to position [0, 0]
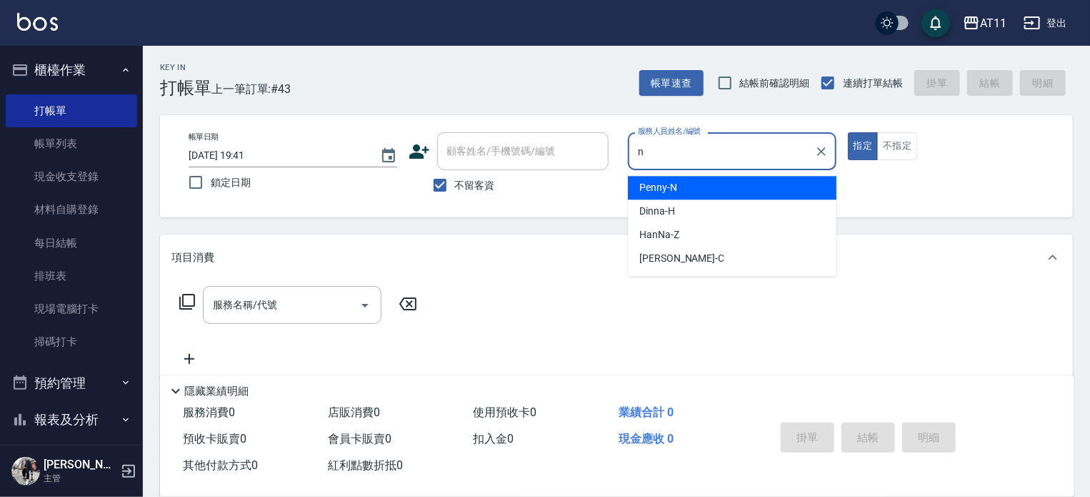
type input "Penny-N"
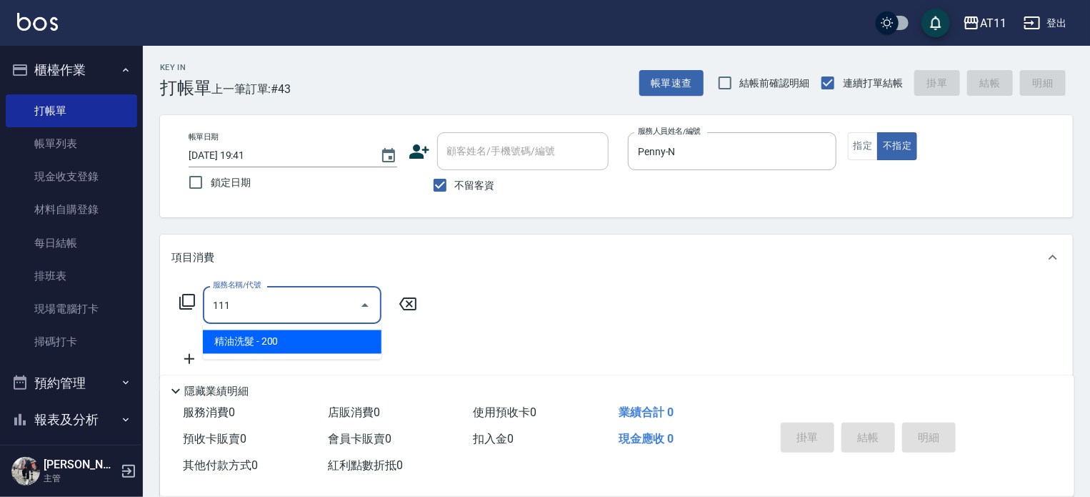
type input "精油洗髮(111)"
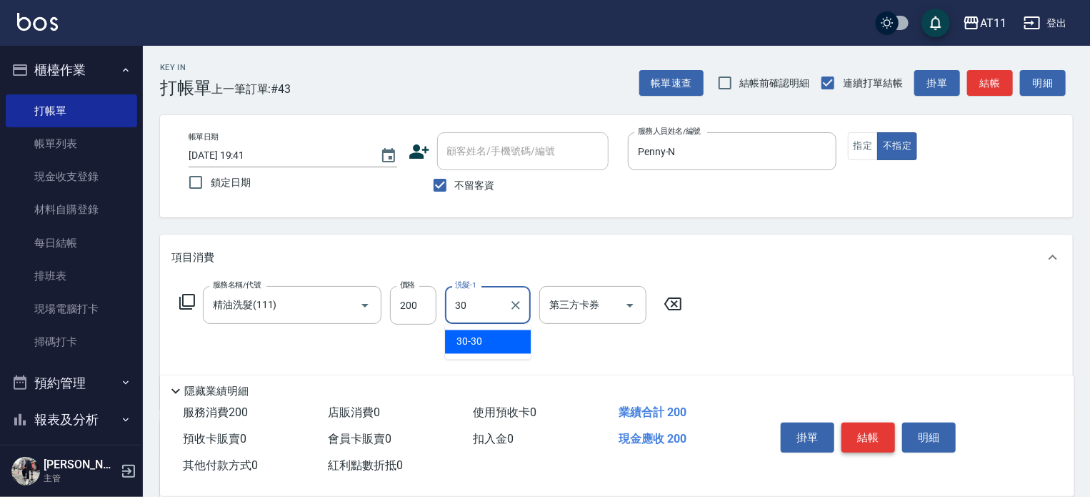
type input "30-30"
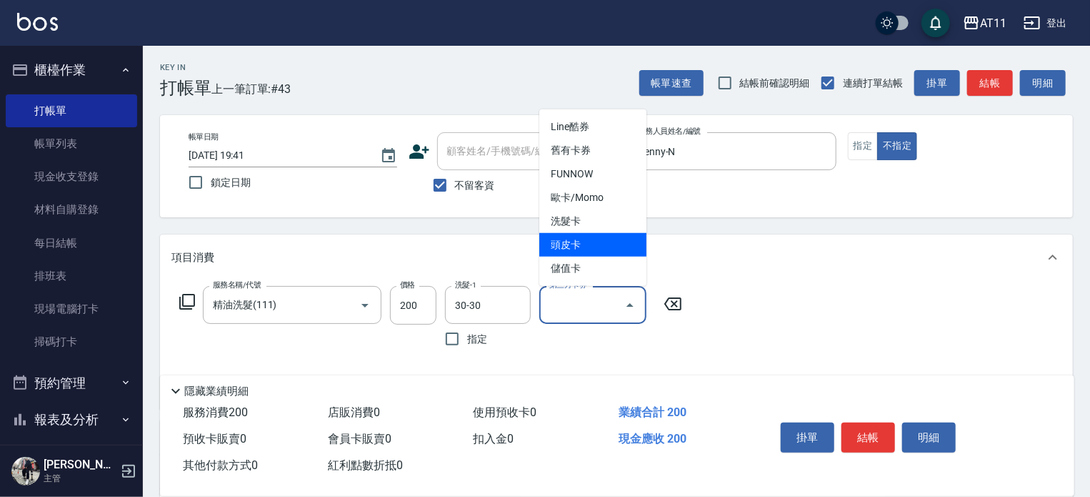
click at [846, 332] on div "服務名稱/代號 精油洗髮(111) 服務名稱/代號 價格 200 價格 洗髮-1 30-30 洗髮-1 指定 第三方卡券 第三方卡券" at bounding box center [616, 344] width 913 height 129
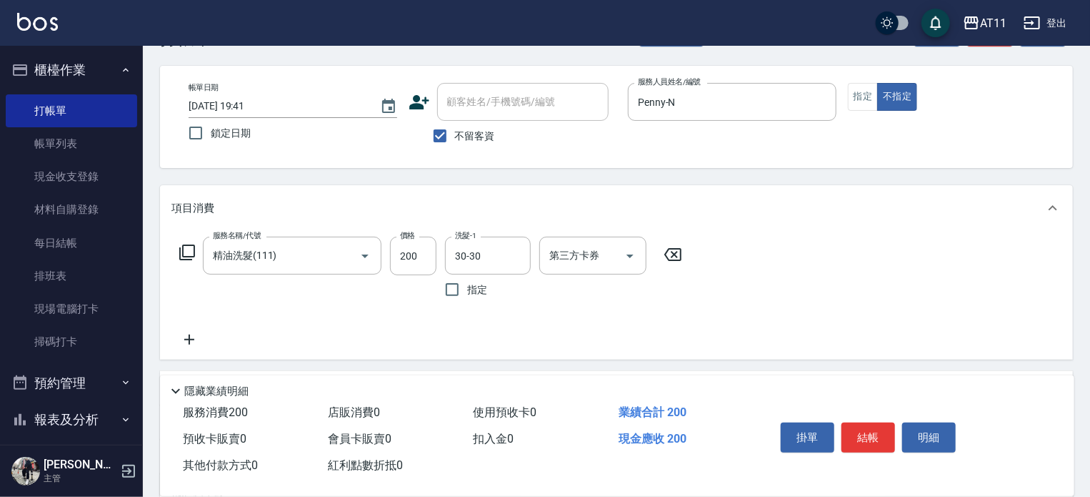
scroll to position [71, 0]
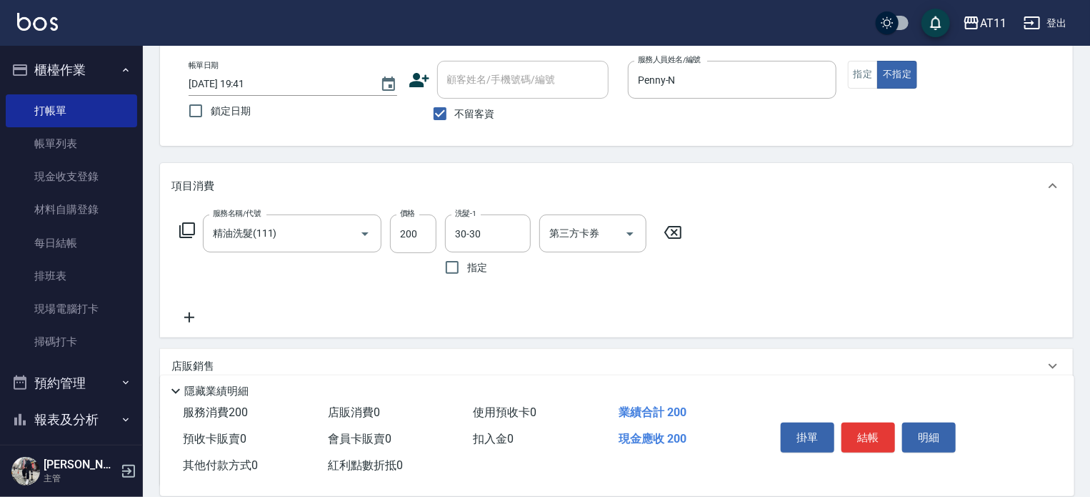
click at [194, 319] on icon at bounding box center [189, 317] width 36 height 17
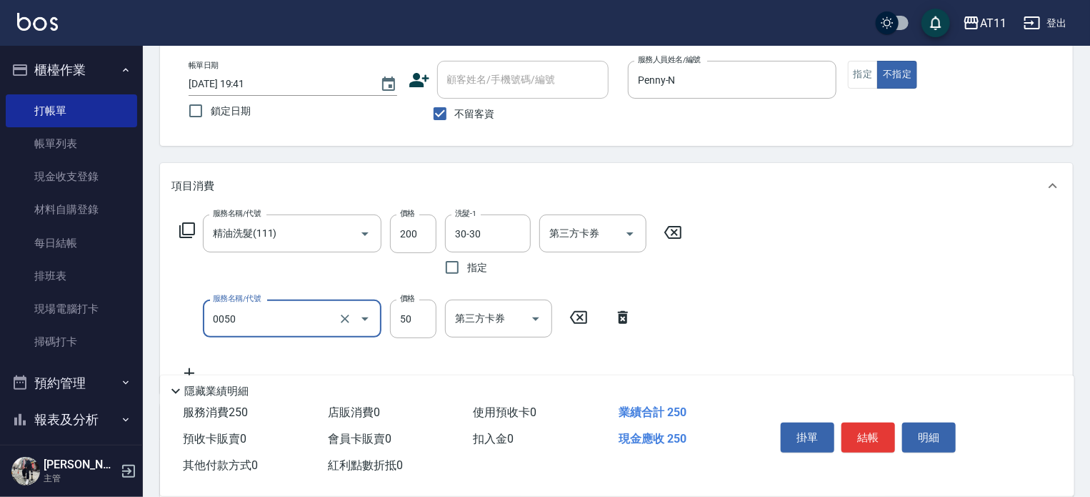
type input "剪瀏海(0050)"
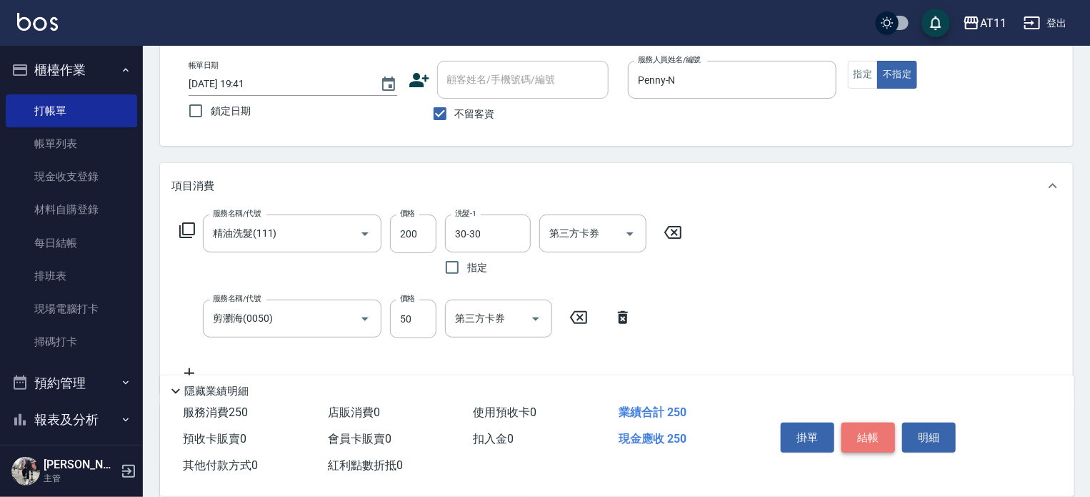
click at [864, 426] on button "結帳" at bounding box center [869, 437] width 54 height 30
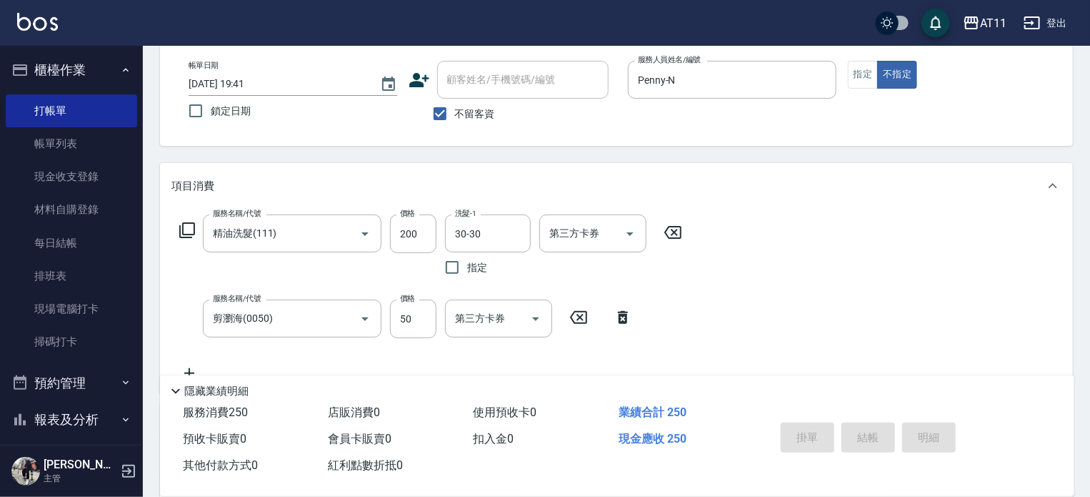
type input "[DATE] 19:42"
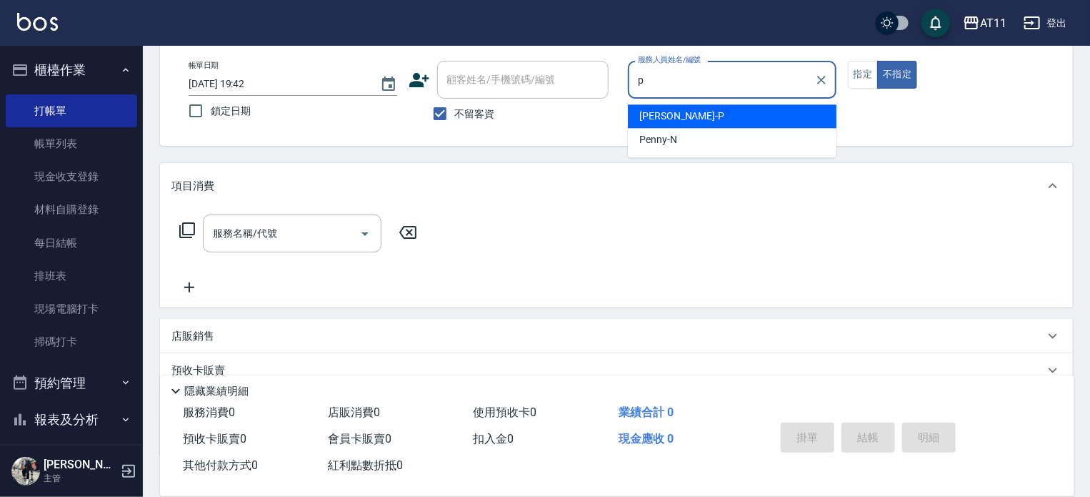
type input "[PERSON_NAME]-P"
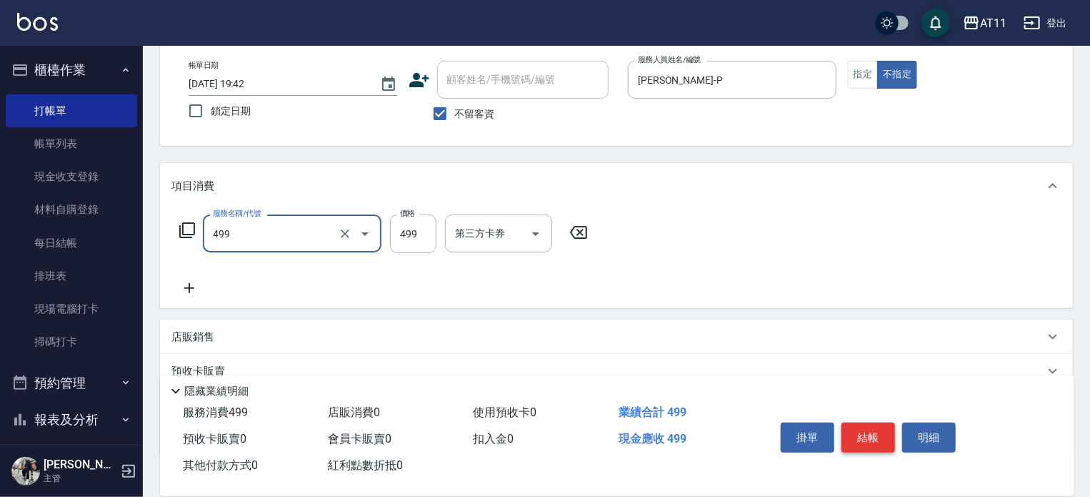
type input "SPA499(499)"
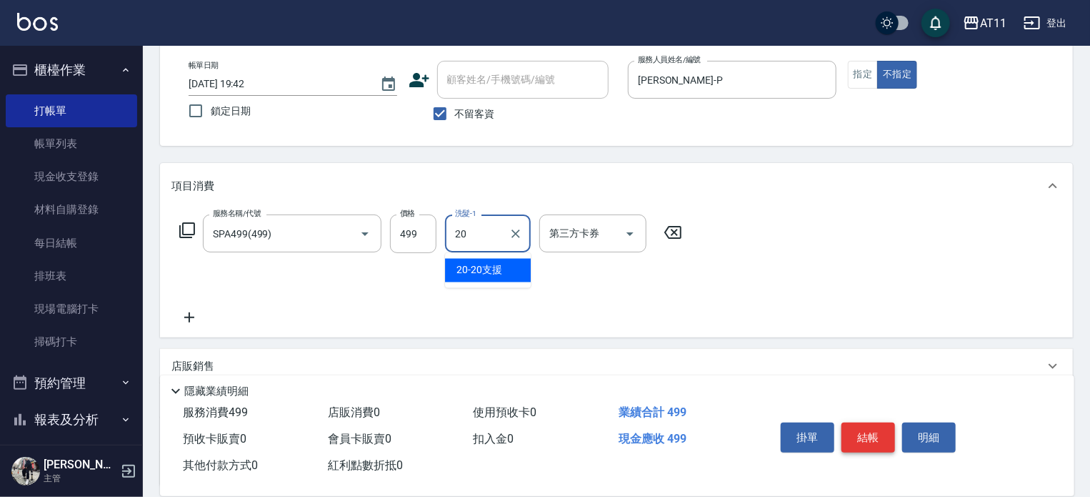
type input "20-20支援"
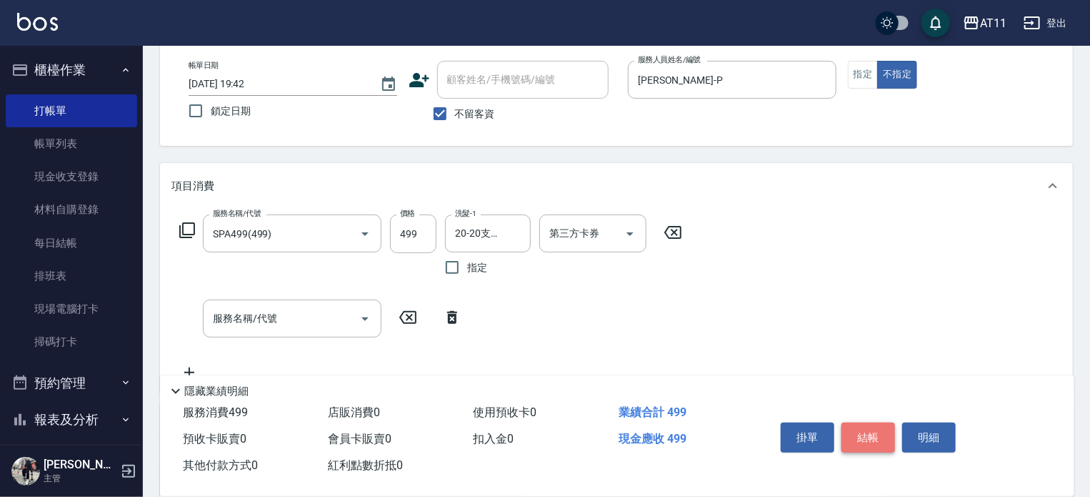
click at [864, 426] on button "結帳" at bounding box center [869, 437] width 54 height 30
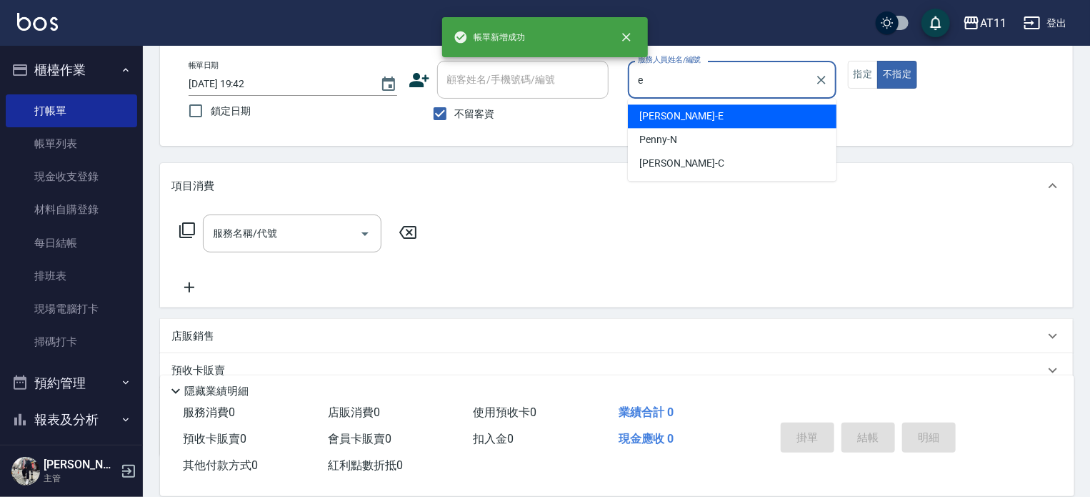
type input "[PERSON_NAME]-E"
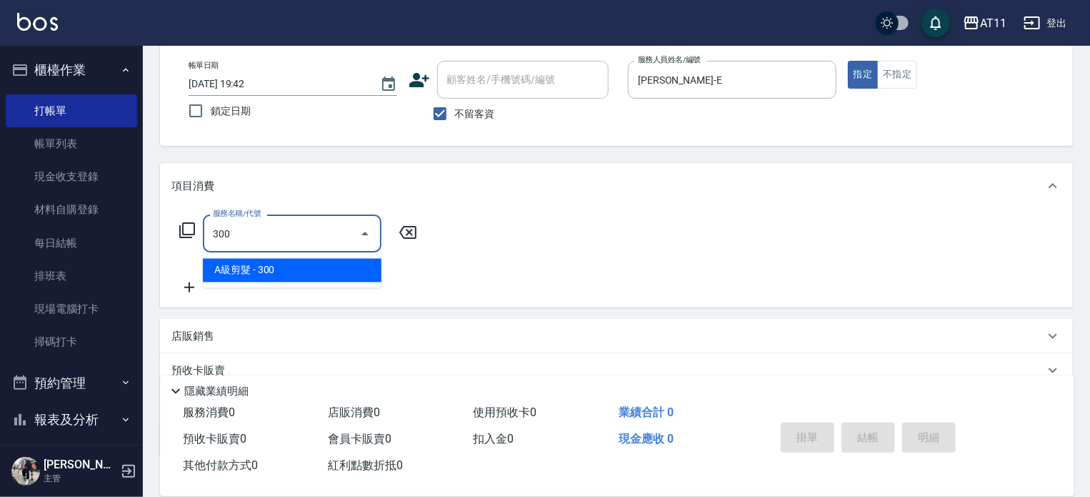
type input "A級剪髮(300)"
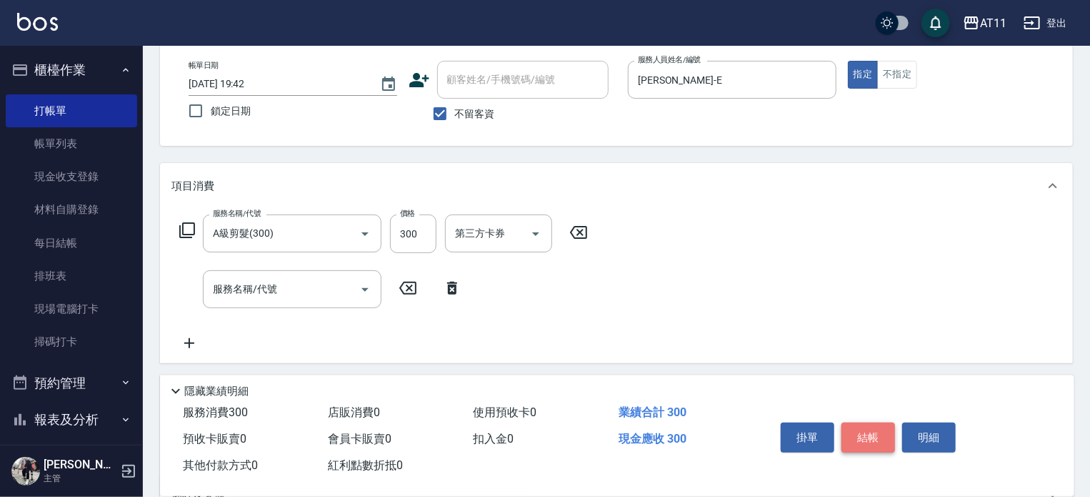
click at [864, 426] on button "結帳" at bounding box center [869, 437] width 54 height 30
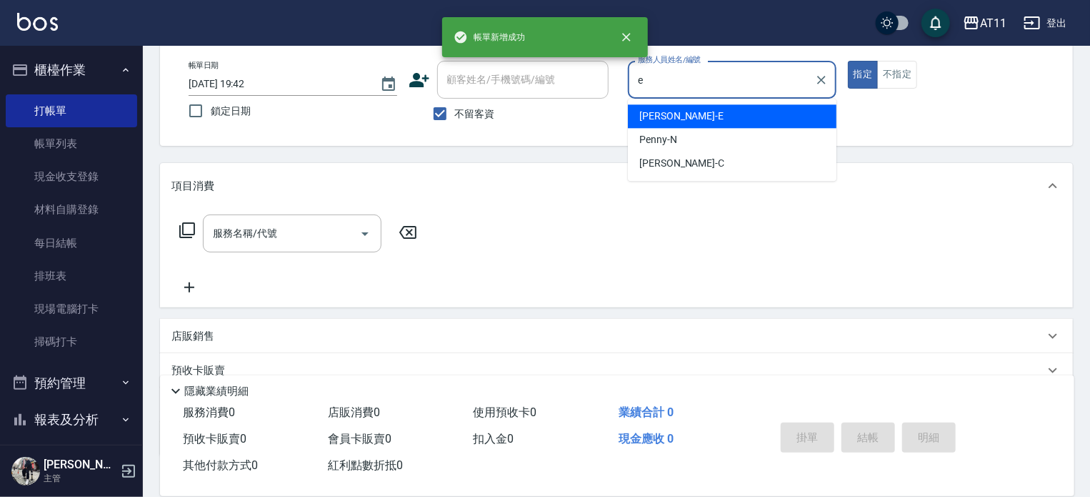
type input "[PERSON_NAME]-E"
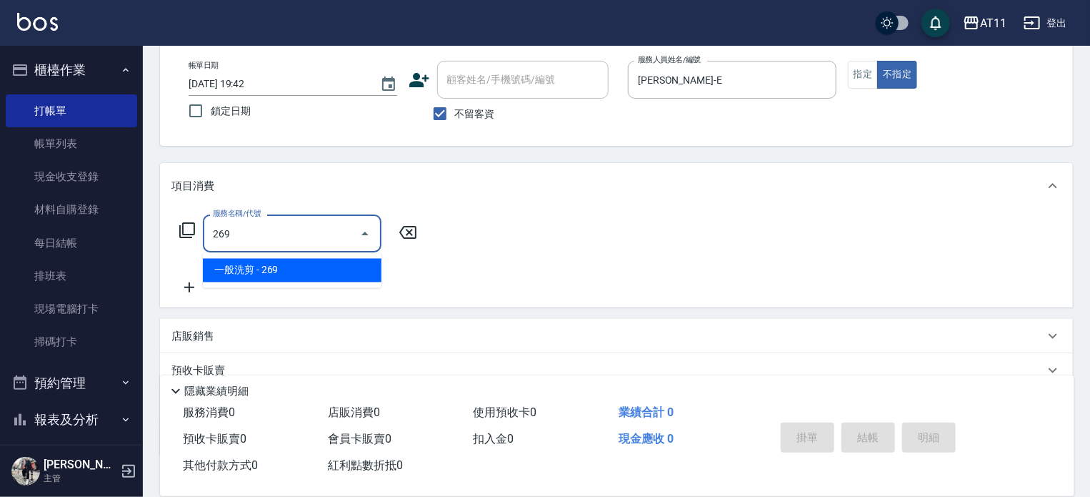
type input "一般洗剪(269)"
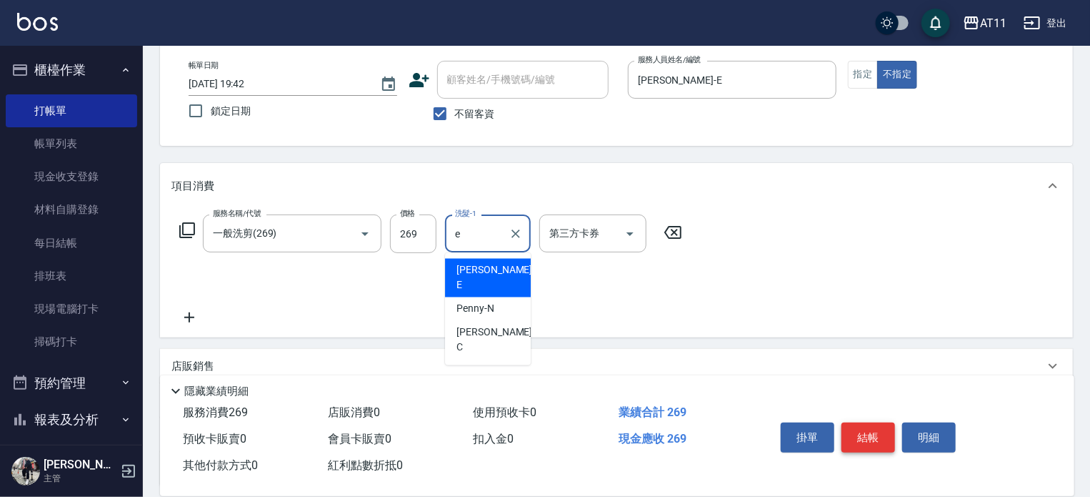
type input "[PERSON_NAME]-E"
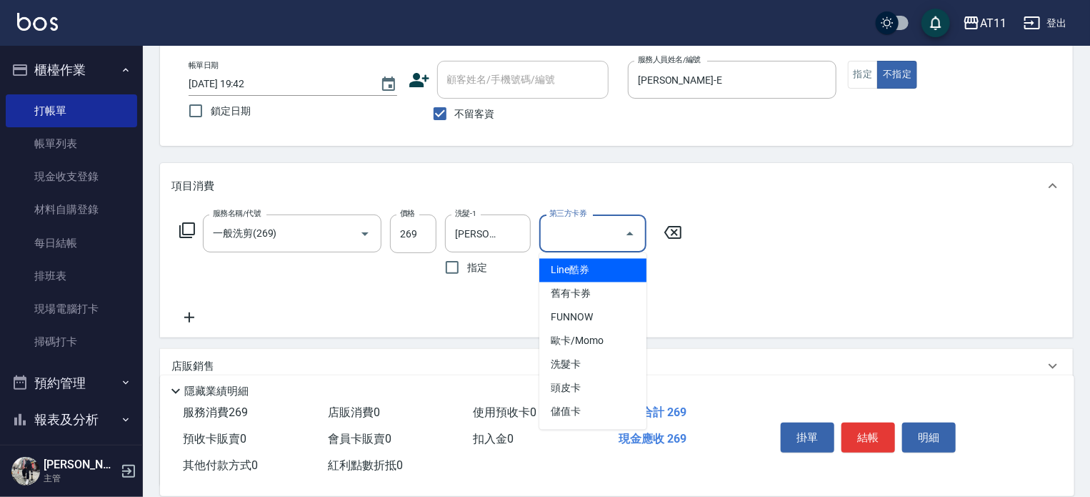
click at [887, 269] on div "服務名稱/代號 一般洗剪(269) 服務名稱/代號 價格 269 價格 洗髮-1 [PERSON_NAME]-E 洗髮-1 指定 第三方卡券 第三方卡券" at bounding box center [616, 273] width 913 height 129
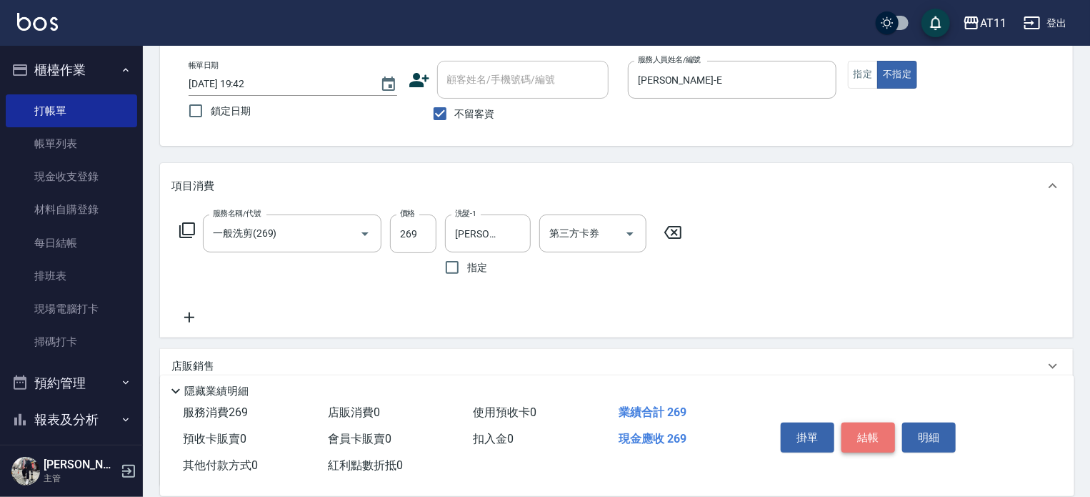
click at [869, 427] on button "結帳" at bounding box center [869, 437] width 54 height 30
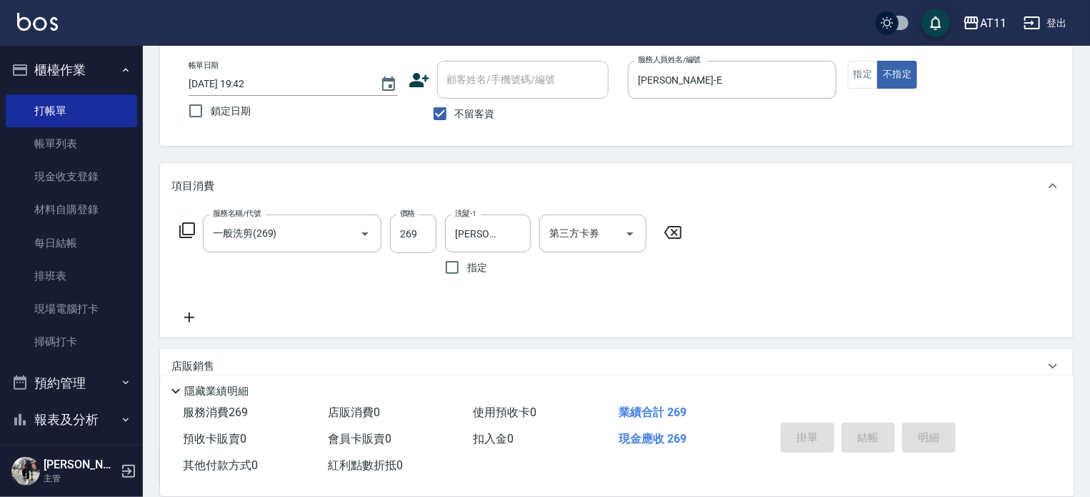
type input "[DATE] 19:43"
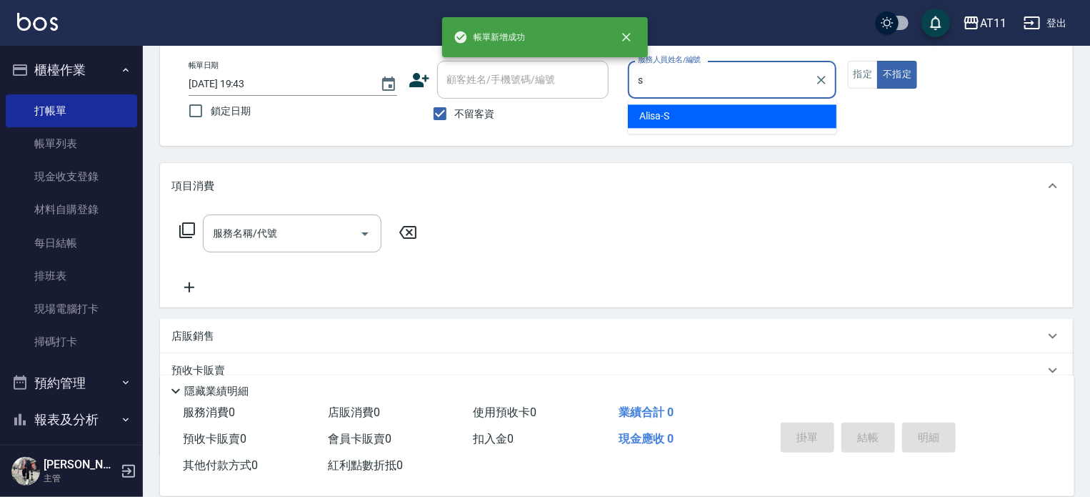
type input "Alisa-S"
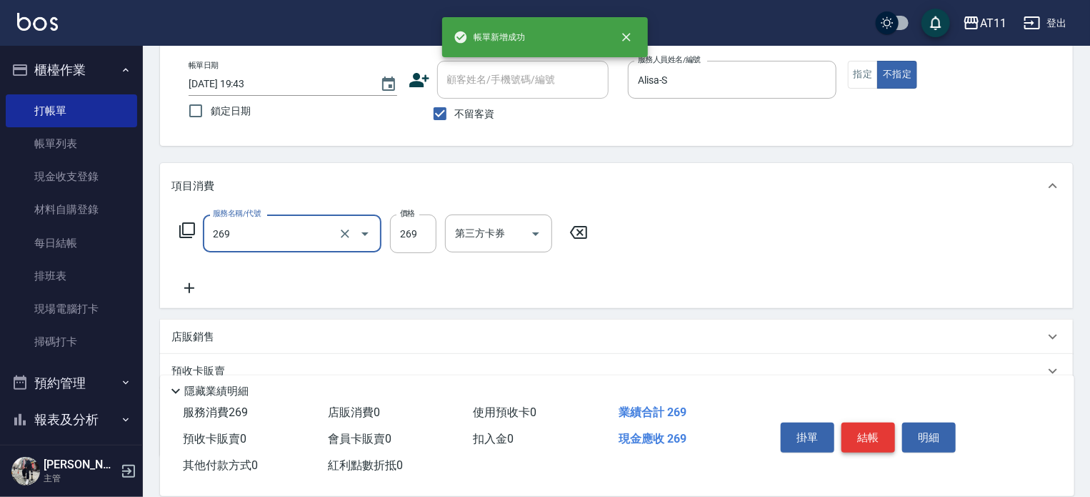
type input "一般洗剪(269)"
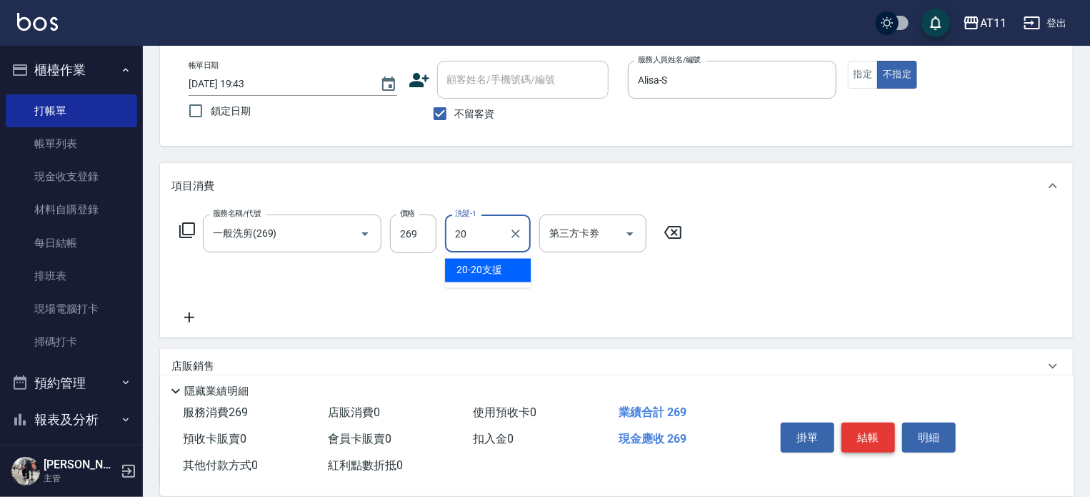
type input "20-20支援"
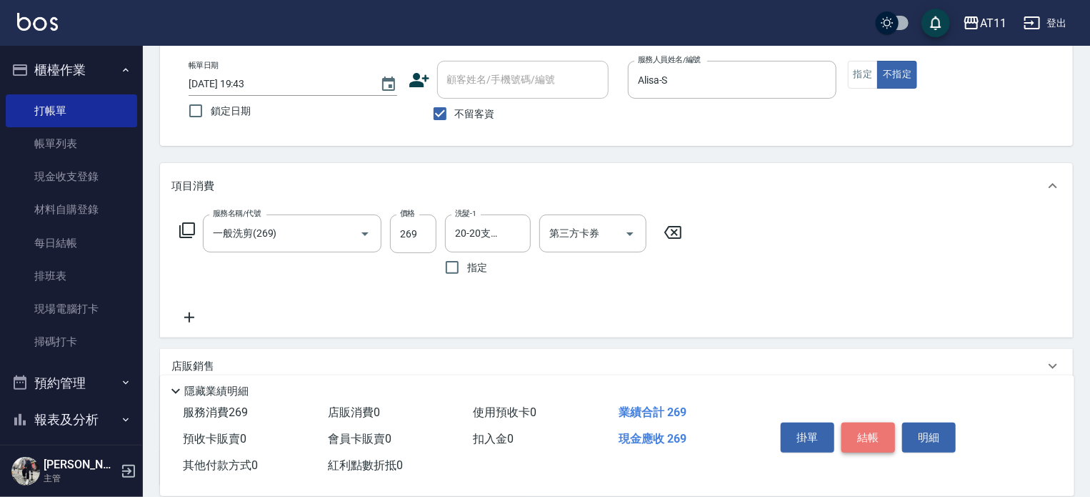
click at [869, 427] on button "結帳" at bounding box center [869, 437] width 54 height 30
